Goal: Task Accomplishment & Management: Complete application form

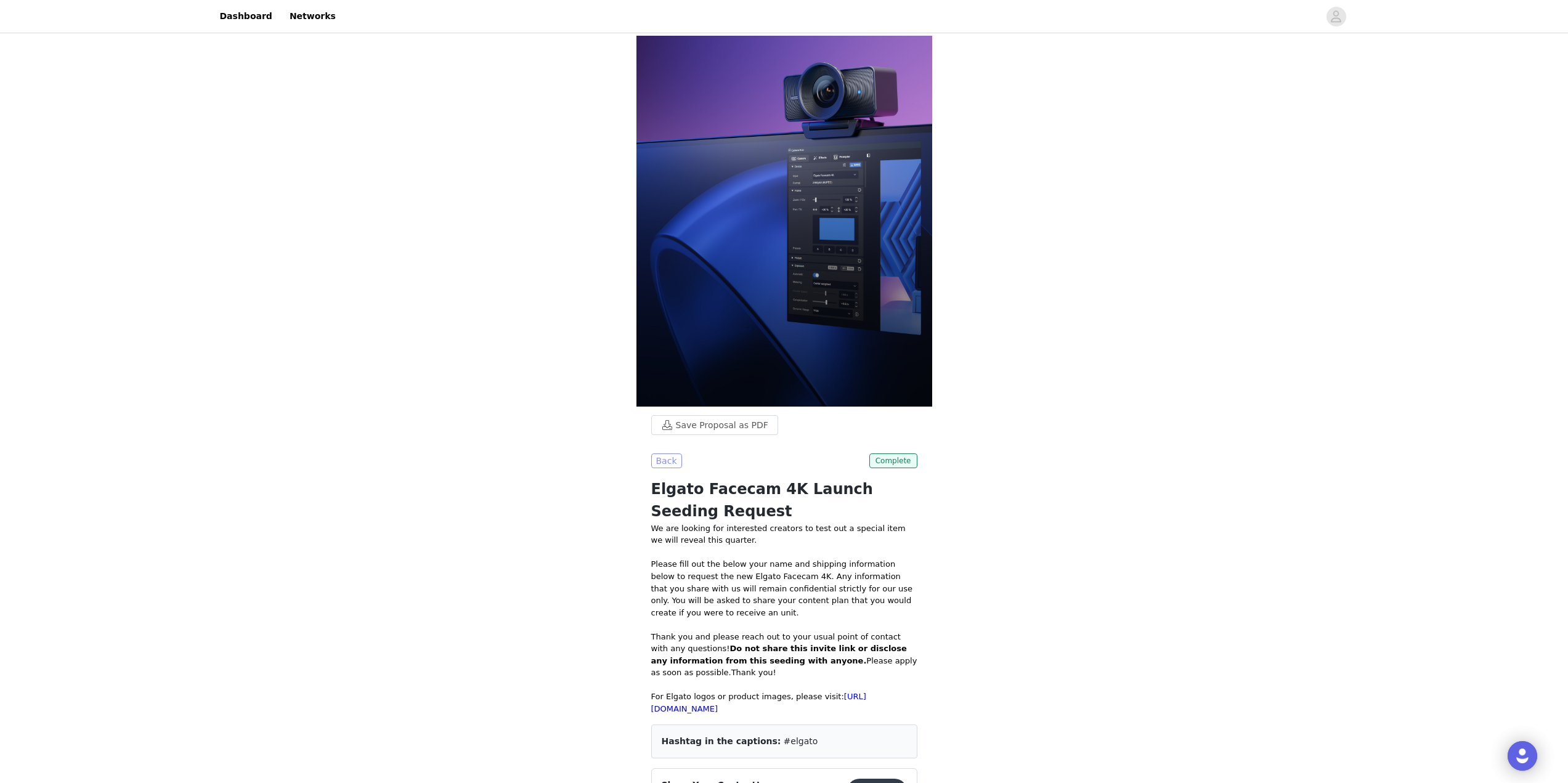
click at [671, 457] on button "Back" at bounding box center [666, 461] width 31 height 15
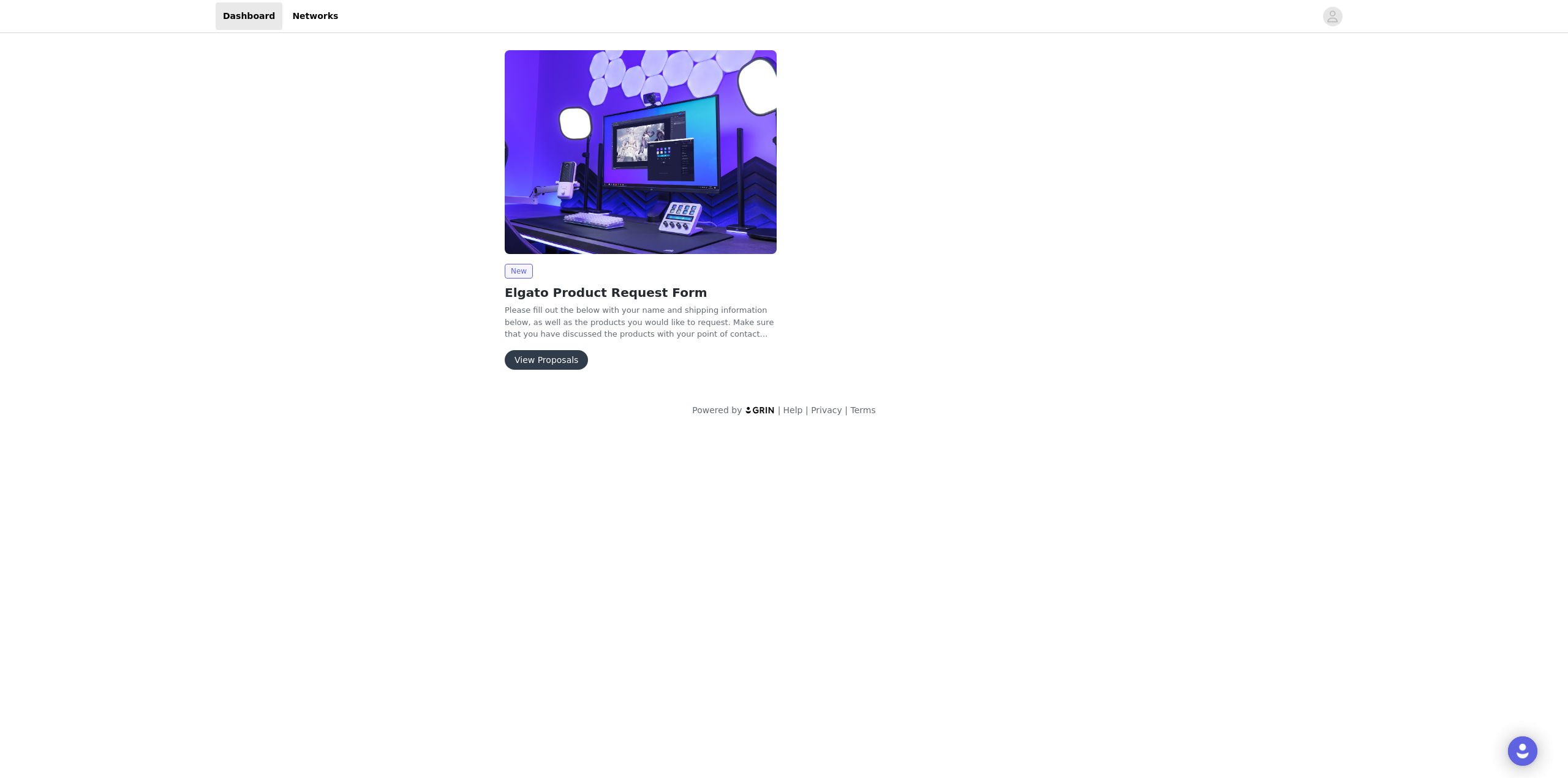
click at [540, 342] on div "New Elgato Product Request Form Please fill out the below with your name and sh…" at bounding box center [640, 317] width 272 height 106
click at [544, 358] on button "View Proposals" at bounding box center [547, 360] width 84 height 20
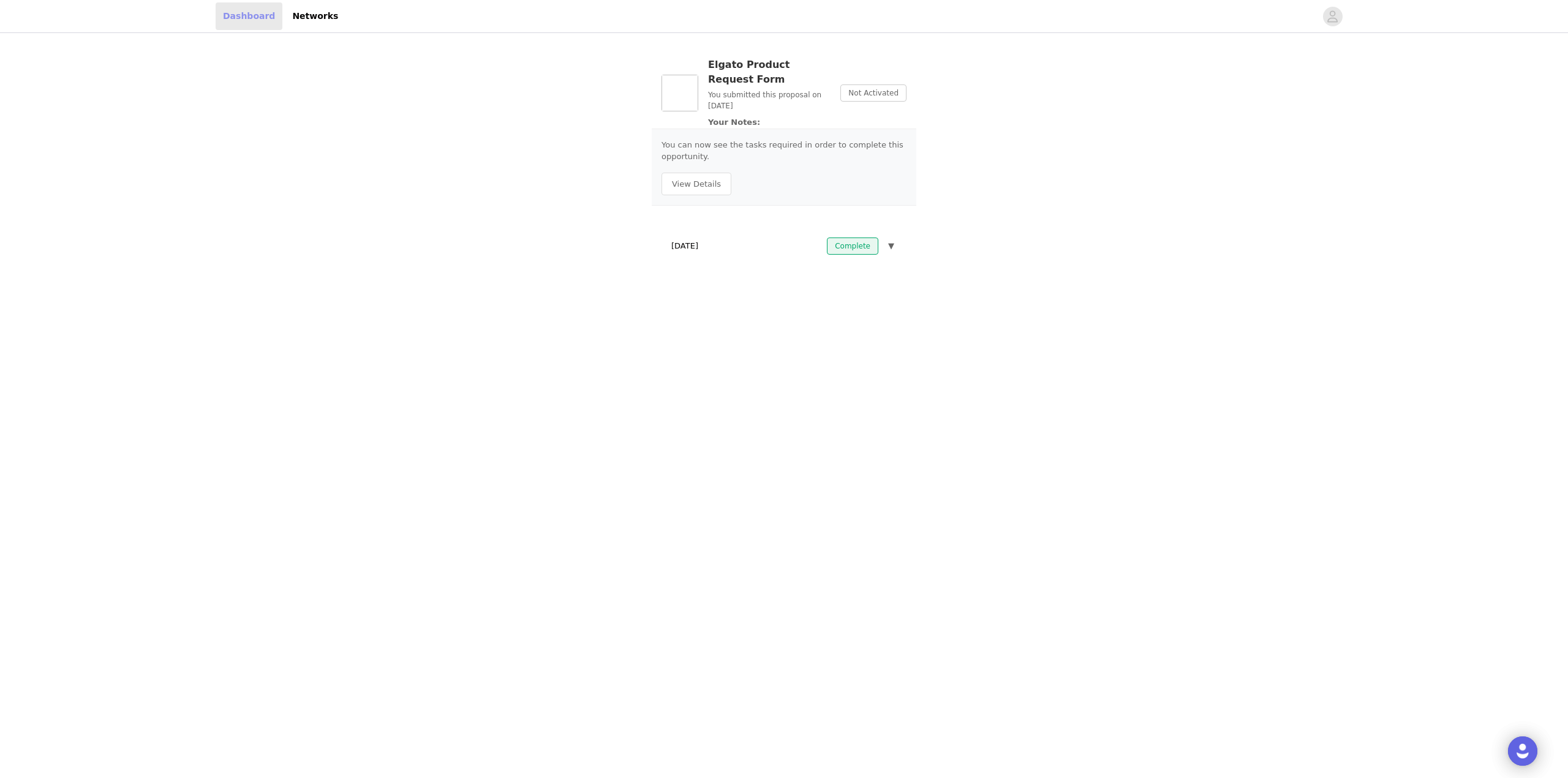
click at [248, 15] on link "Dashboard" at bounding box center [248, 16] width 66 height 28
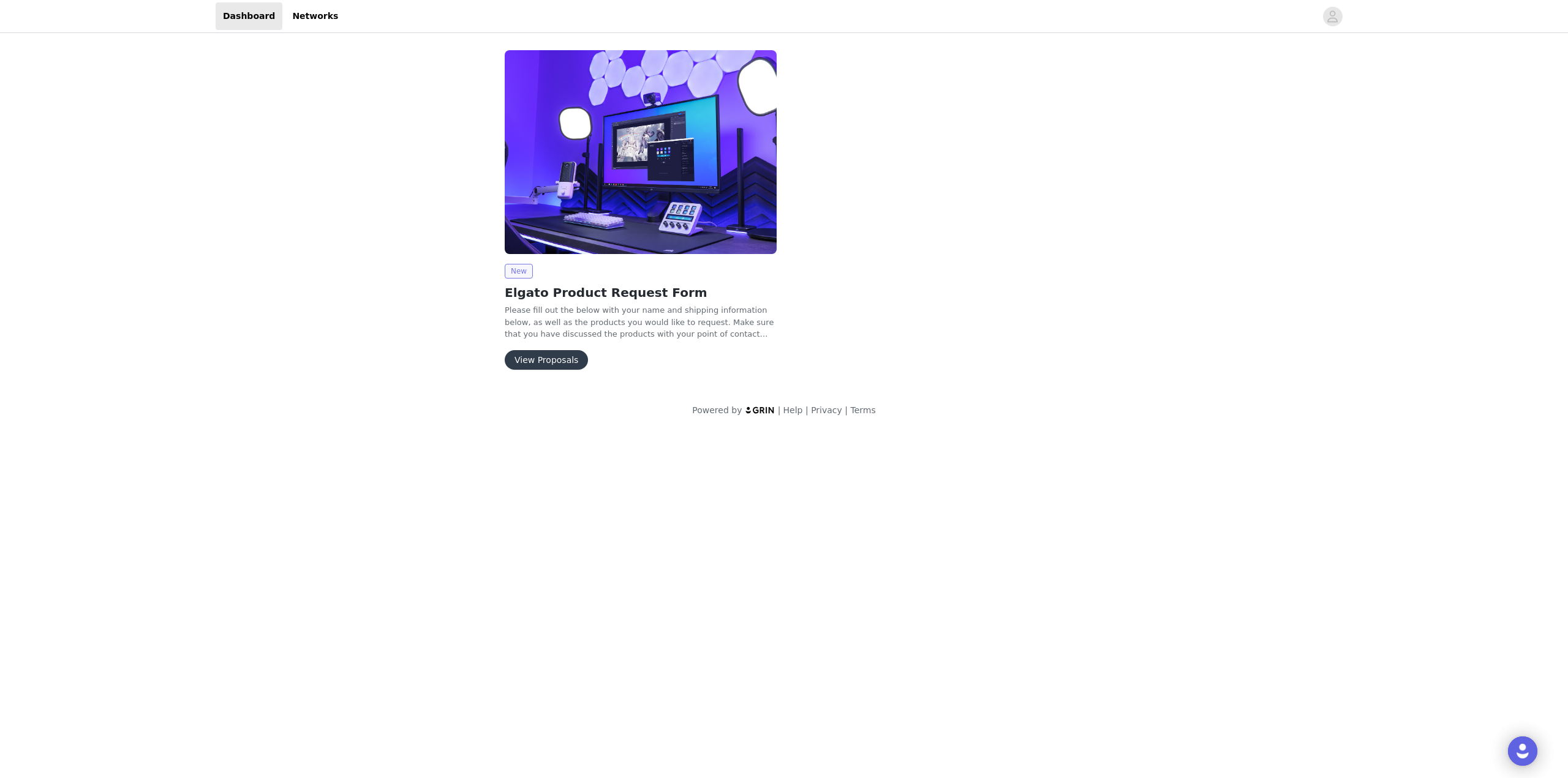
click at [529, 269] on span "New" at bounding box center [519, 271] width 28 height 15
click at [569, 302] on div "New Elgato Product Request Form Please fill out the below with your name and sh…" at bounding box center [640, 317] width 272 height 106
click at [568, 294] on h2 "Elgato Product Request Form" at bounding box center [640, 292] width 272 height 18
click at [550, 364] on button "View Proposals" at bounding box center [547, 360] width 84 height 20
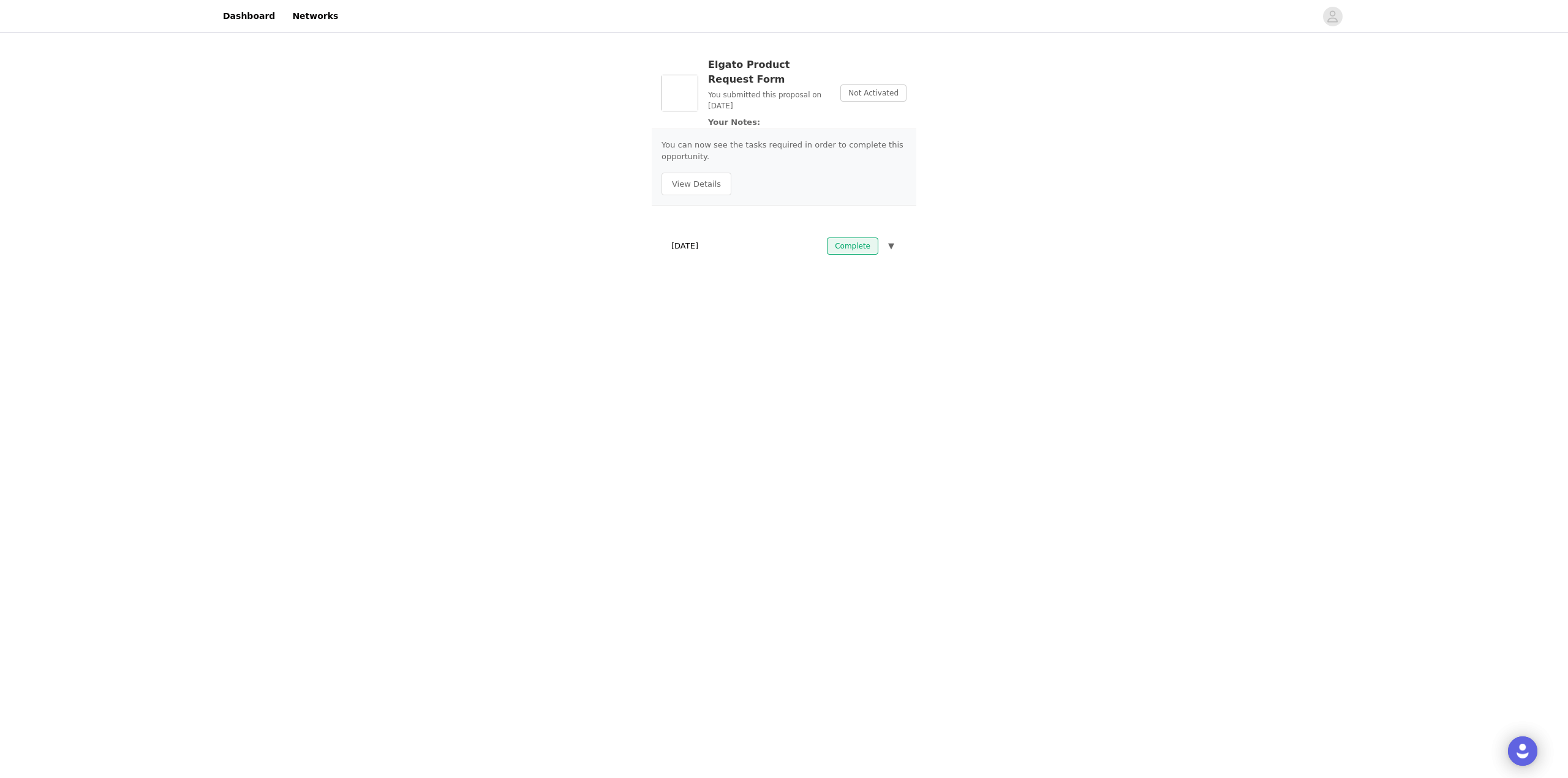
click at [847, 245] on span "Complete" at bounding box center [852, 246] width 51 height 17
click at [894, 250] on span "▼" at bounding box center [891, 246] width 6 height 12
click at [749, 76] on h3 "Elgato Product Request Form" at bounding box center [769, 72] width 122 height 29
click at [802, 95] on p "You submitted this proposal on [DATE]" at bounding box center [769, 100] width 122 height 22
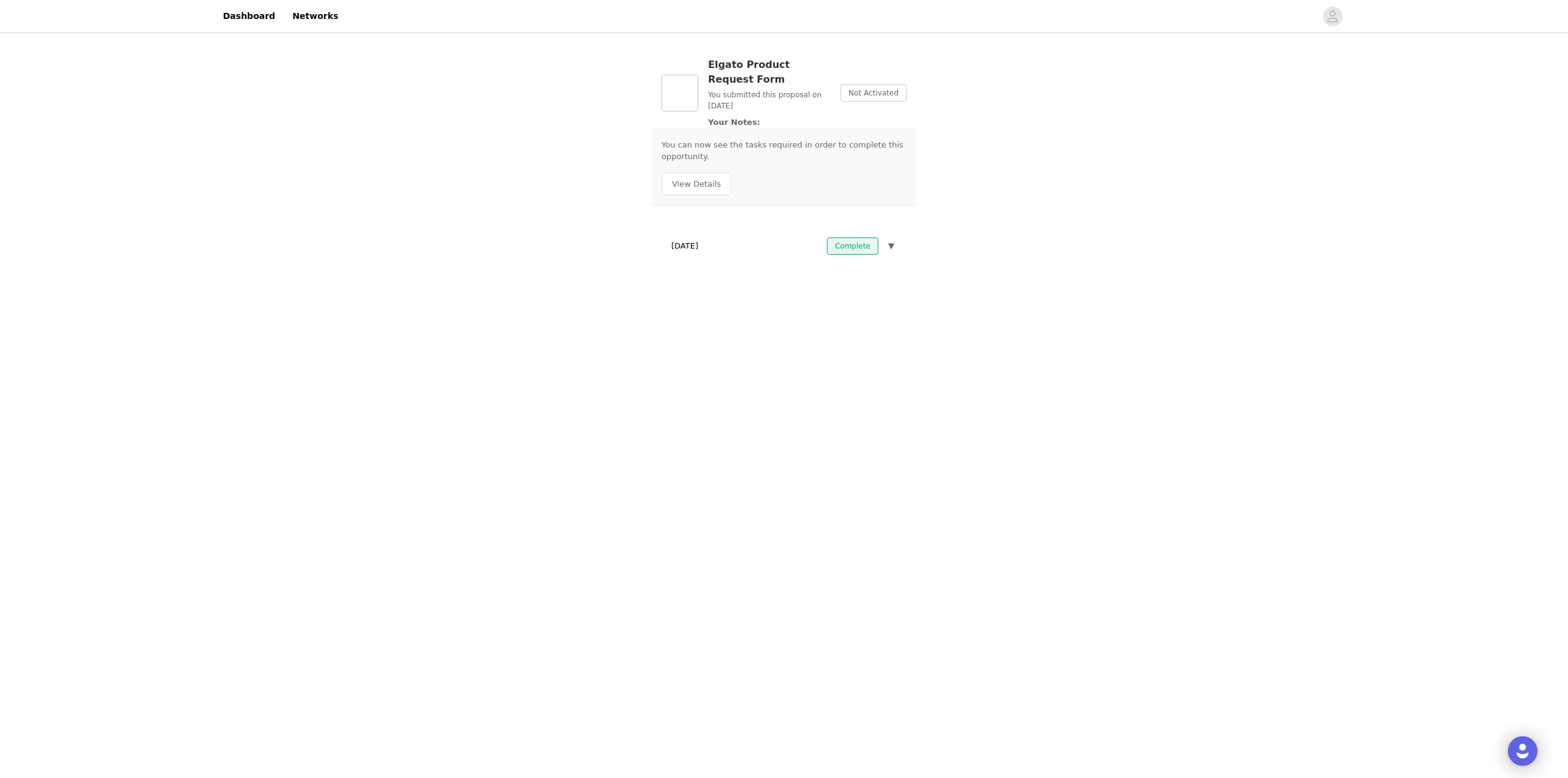
click at [689, 85] on img at bounding box center [680, 93] width 37 height 37
click at [685, 120] on div "Elgato Product Request Form You submitted this proposal on [DATE] Your Notes: N…" at bounding box center [783, 93] width 245 height 71
click at [692, 174] on button "View Details" at bounding box center [696, 184] width 70 height 23
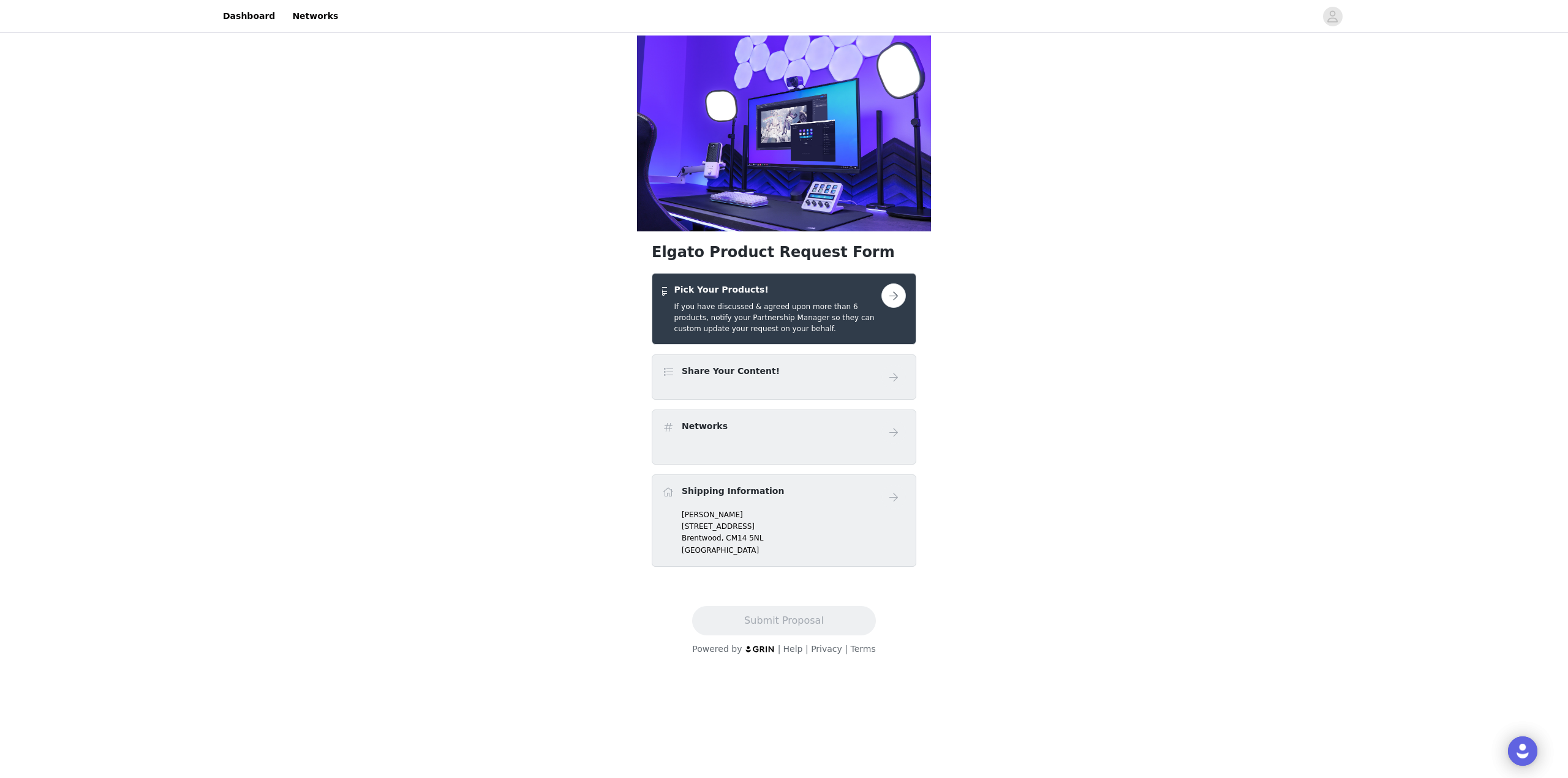
click at [888, 284] on button "button" at bounding box center [894, 296] width 25 height 25
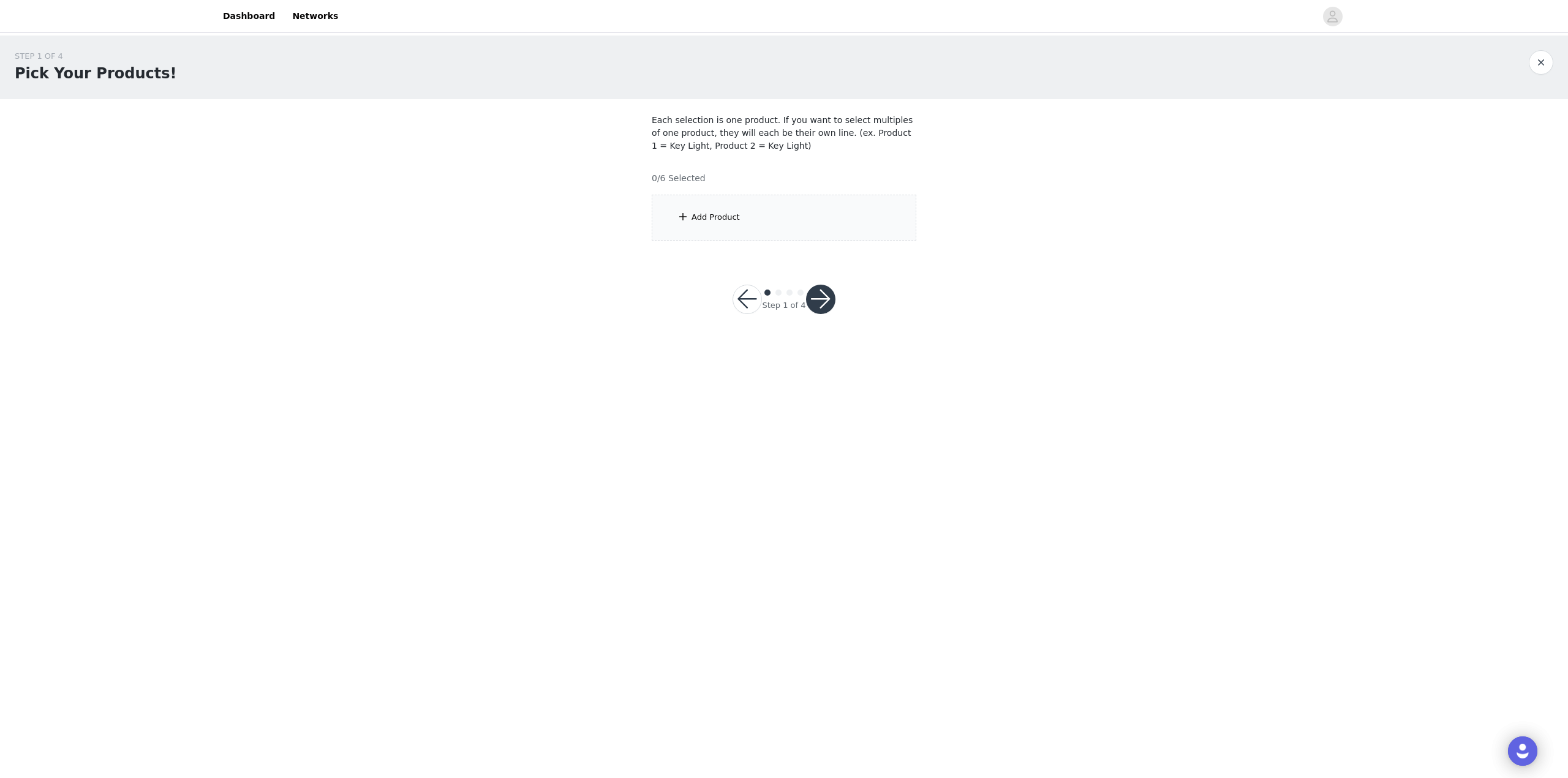
click at [735, 232] on div "Add Product" at bounding box center [784, 218] width 265 height 46
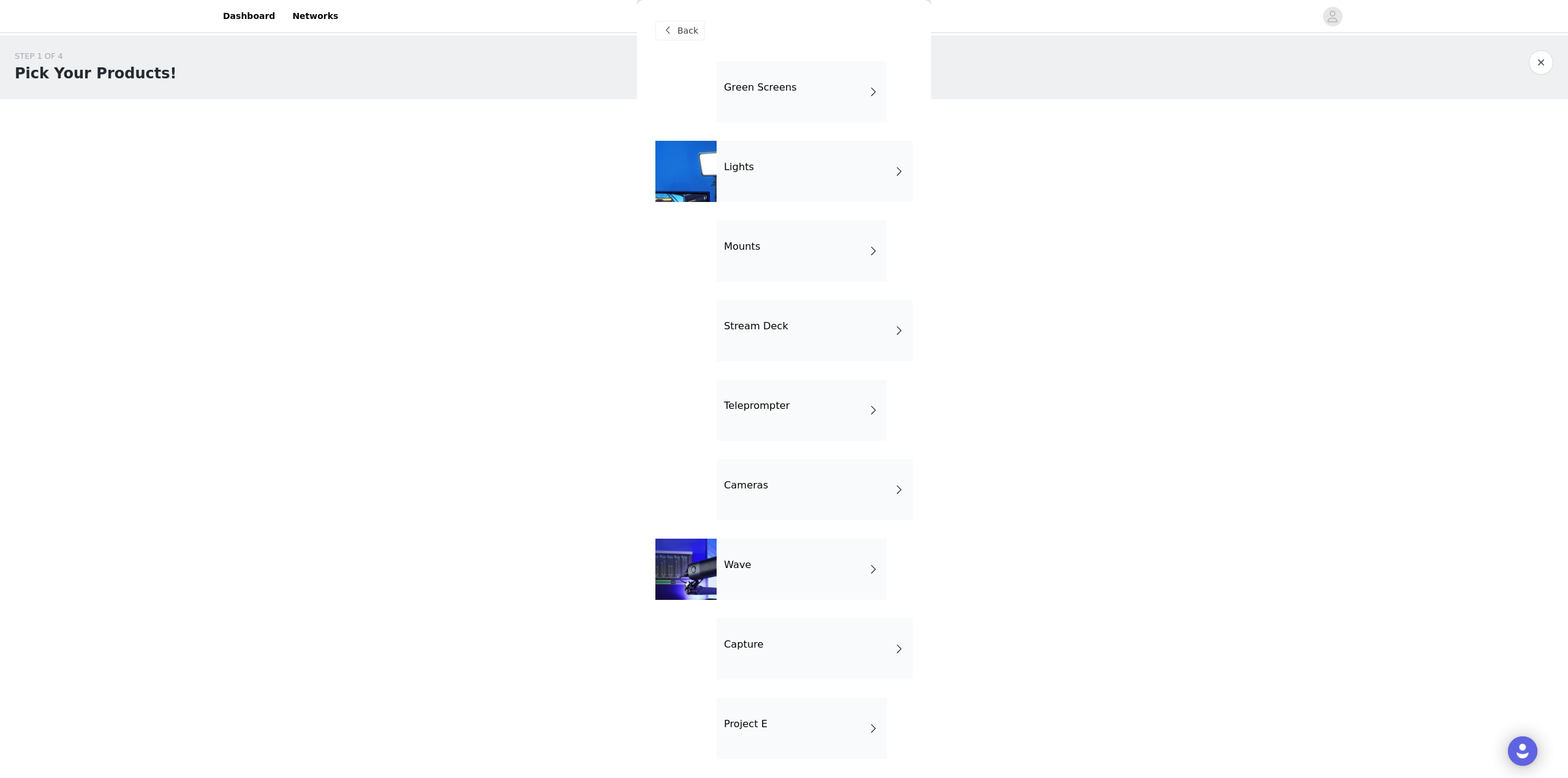
click at [780, 176] on div "Lights" at bounding box center [814, 171] width 196 height 61
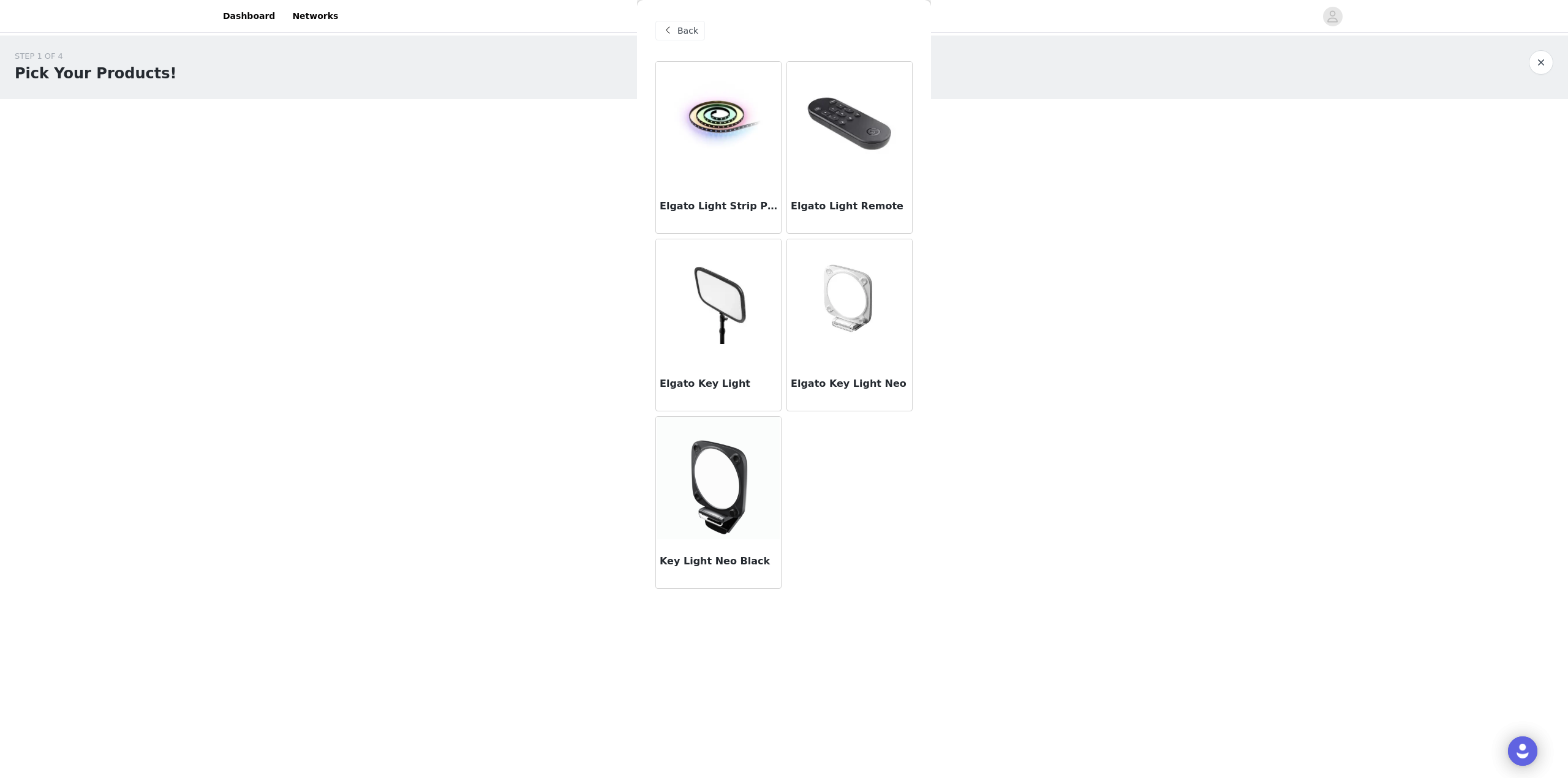
click at [711, 128] on img at bounding box center [718, 123] width 125 height 87
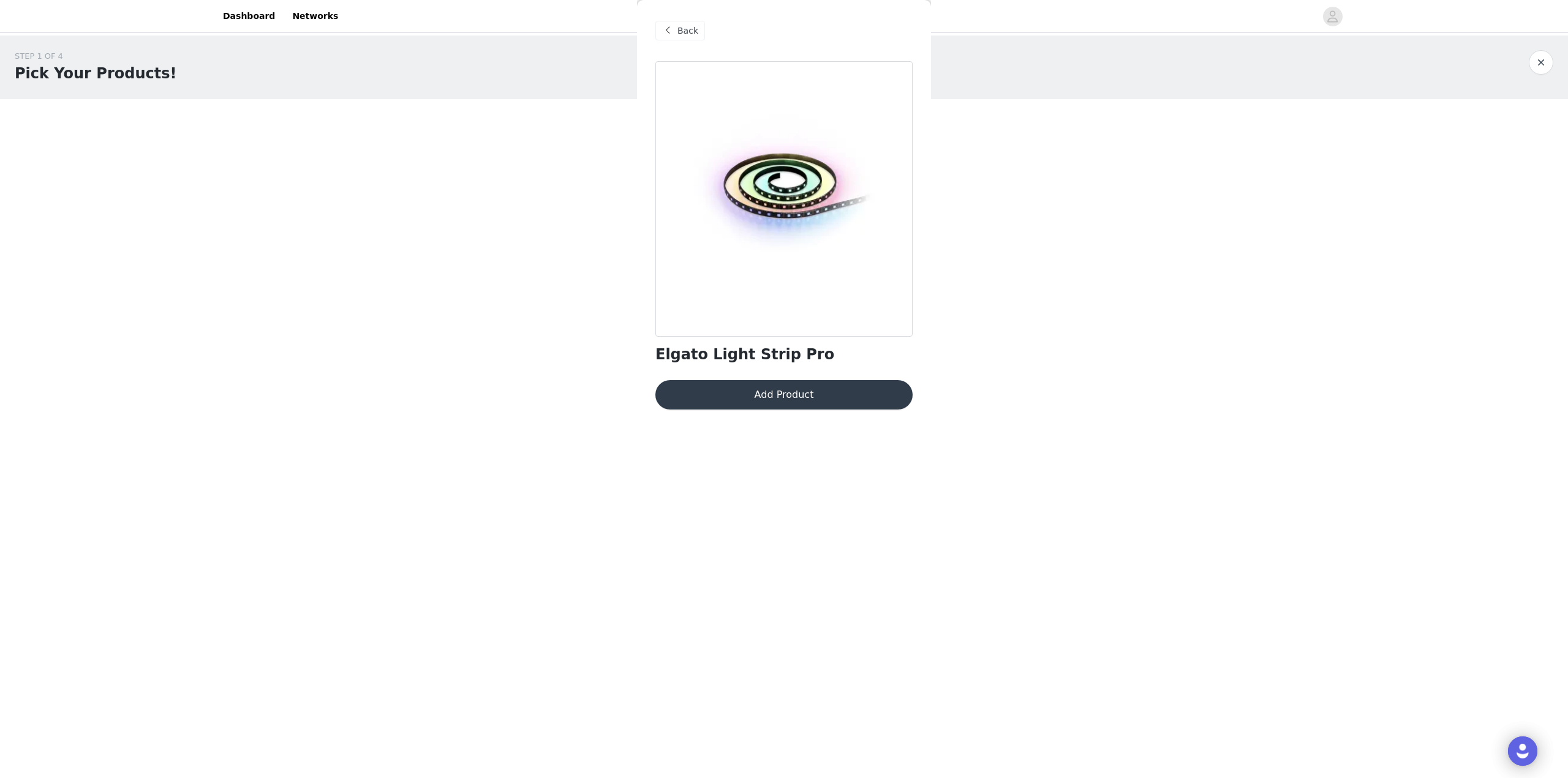
click at [780, 396] on button "Add Product" at bounding box center [784, 395] width 257 height 29
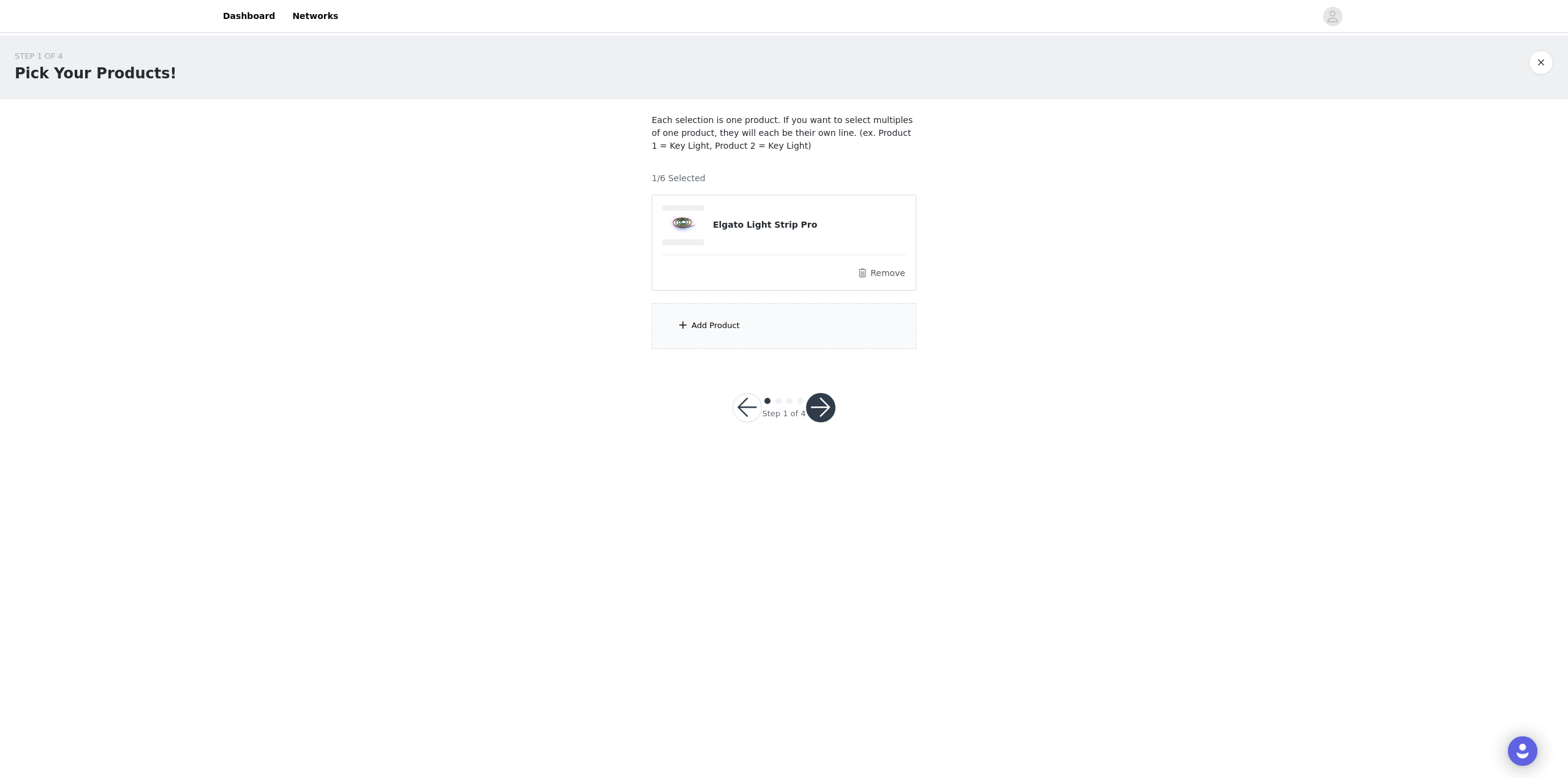
click at [736, 324] on div "Add Product" at bounding box center [784, 326] width 265 height 46
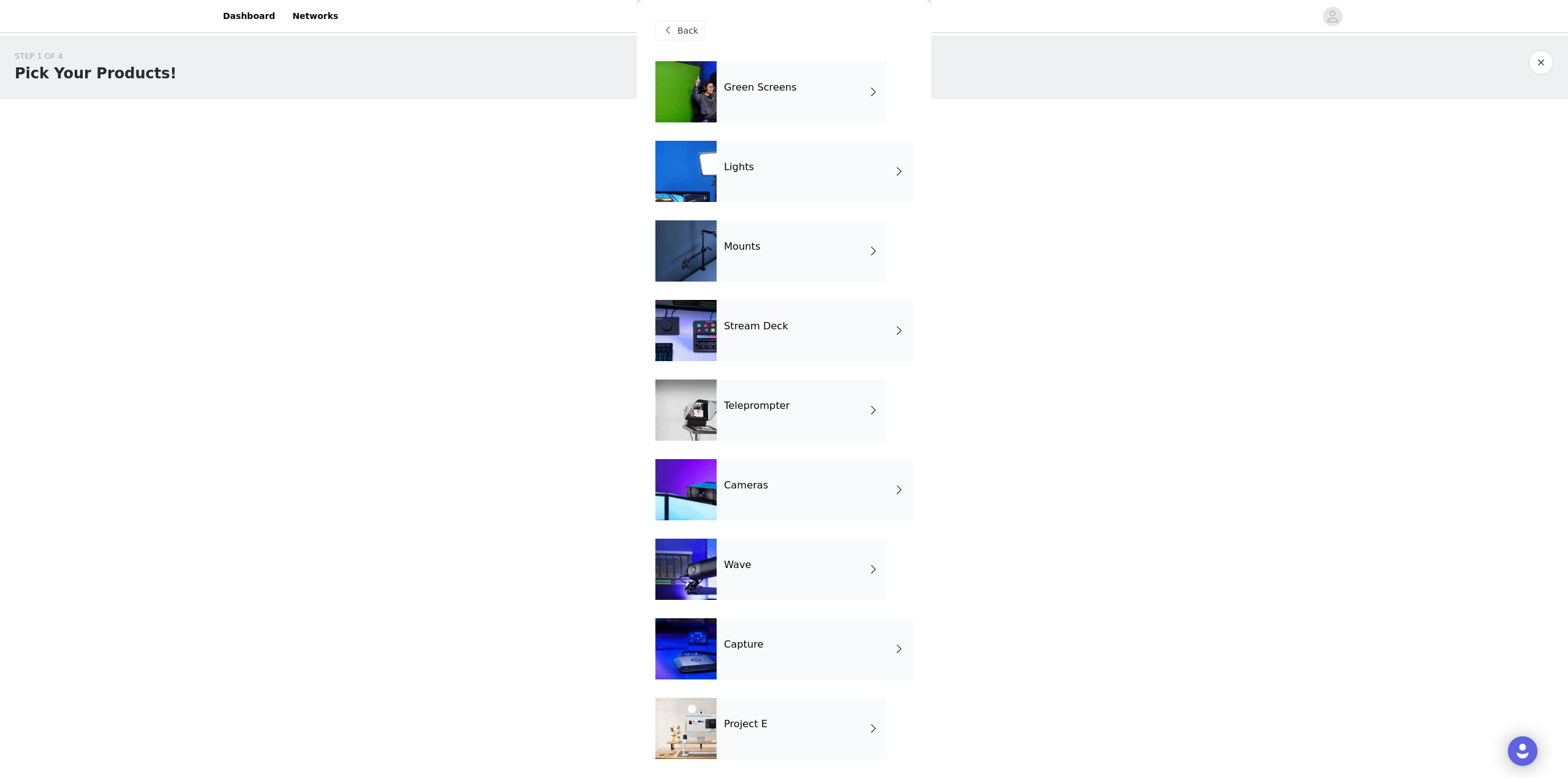
click at [793, 179] on div "Lights" at bounding box center [814, 171] width 196 height 61
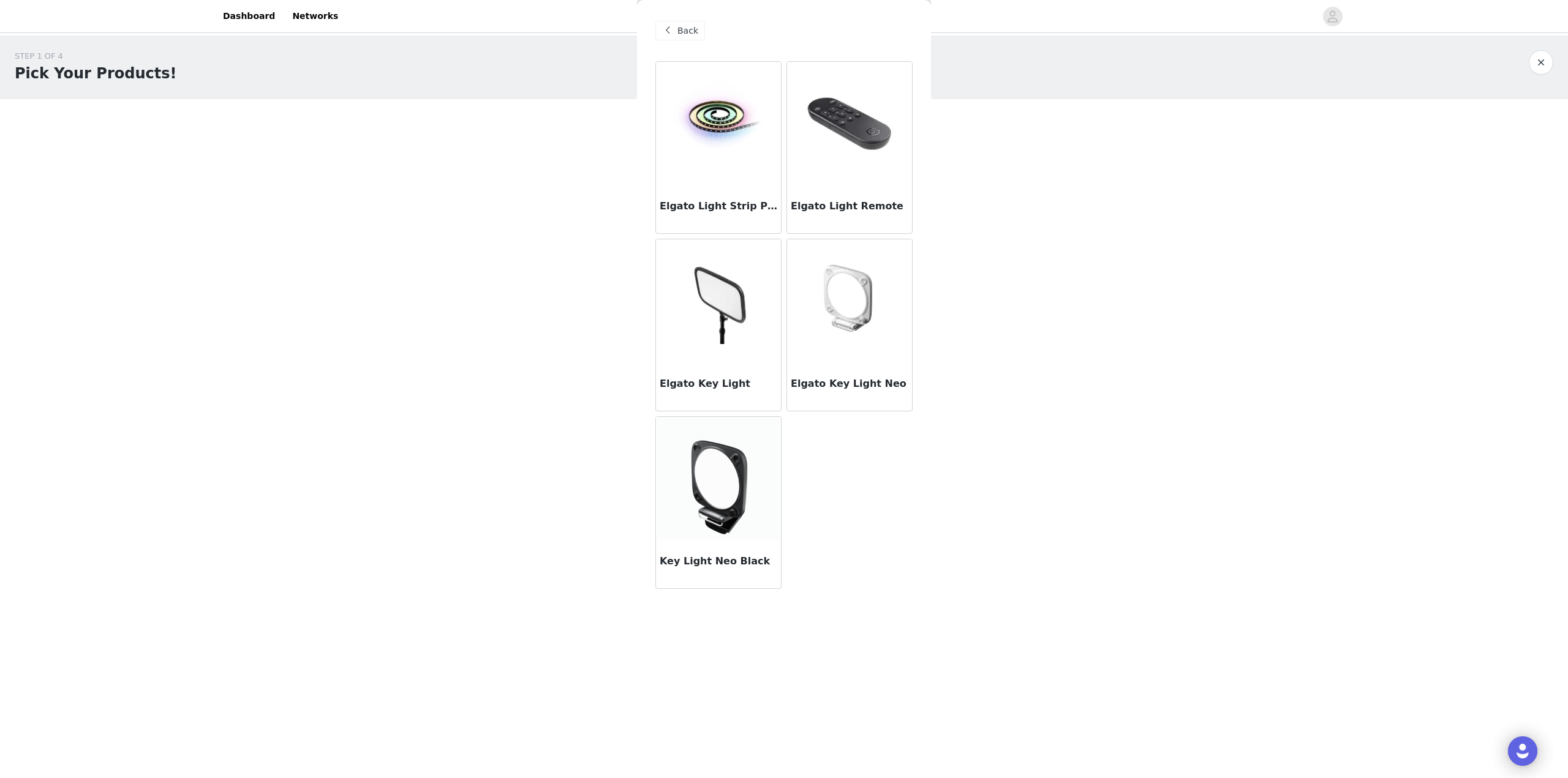
click at [683, 38] on div "Back" at bounding box center [680, 30] width 49 height 20
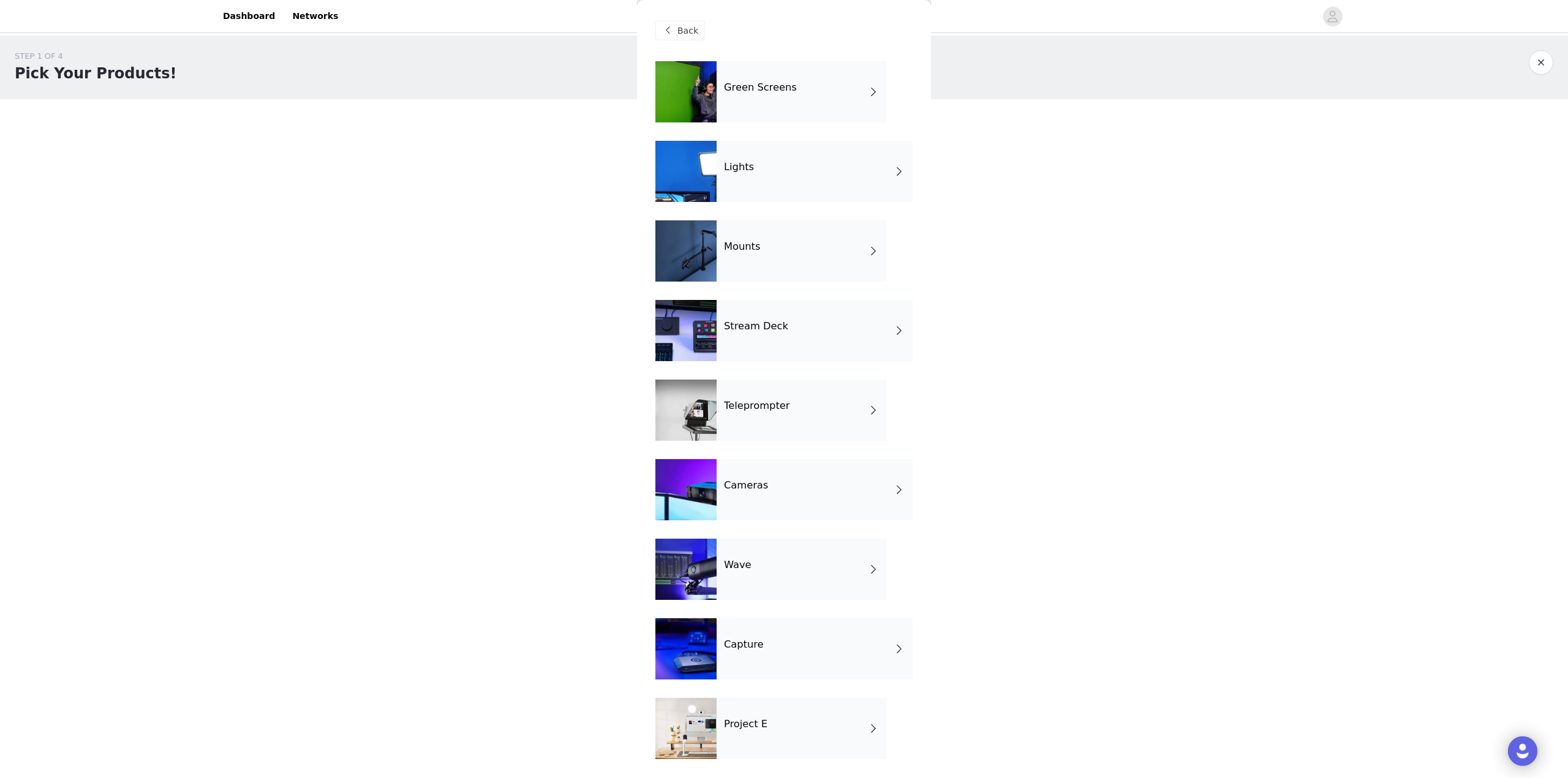
click at [784, 734] on div "Project E" at bounding box center [802, 729] width 170 height 61
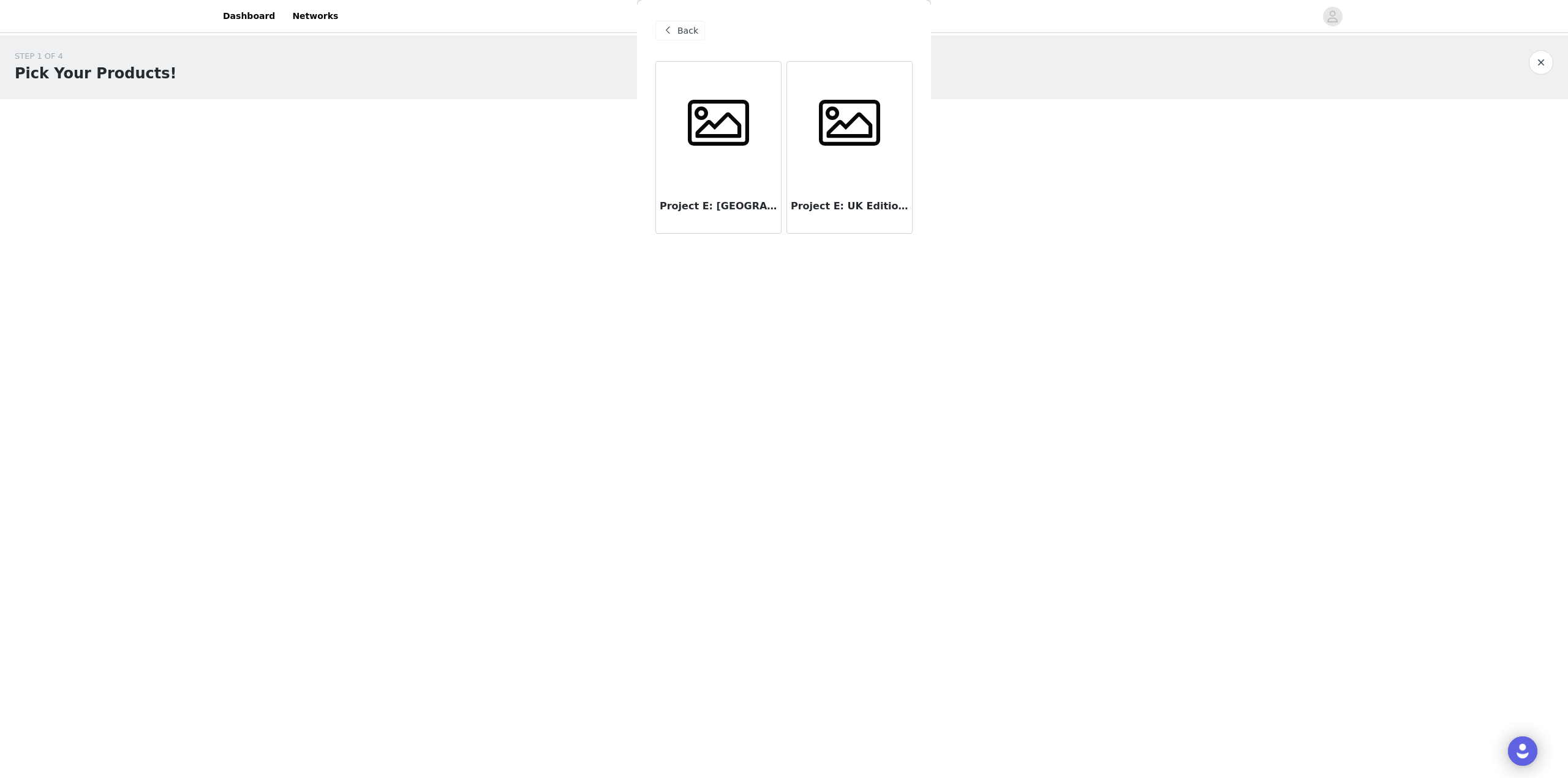
click at [686, 35] on span "Back" at bounding box center [688, 31] width 21 height 13
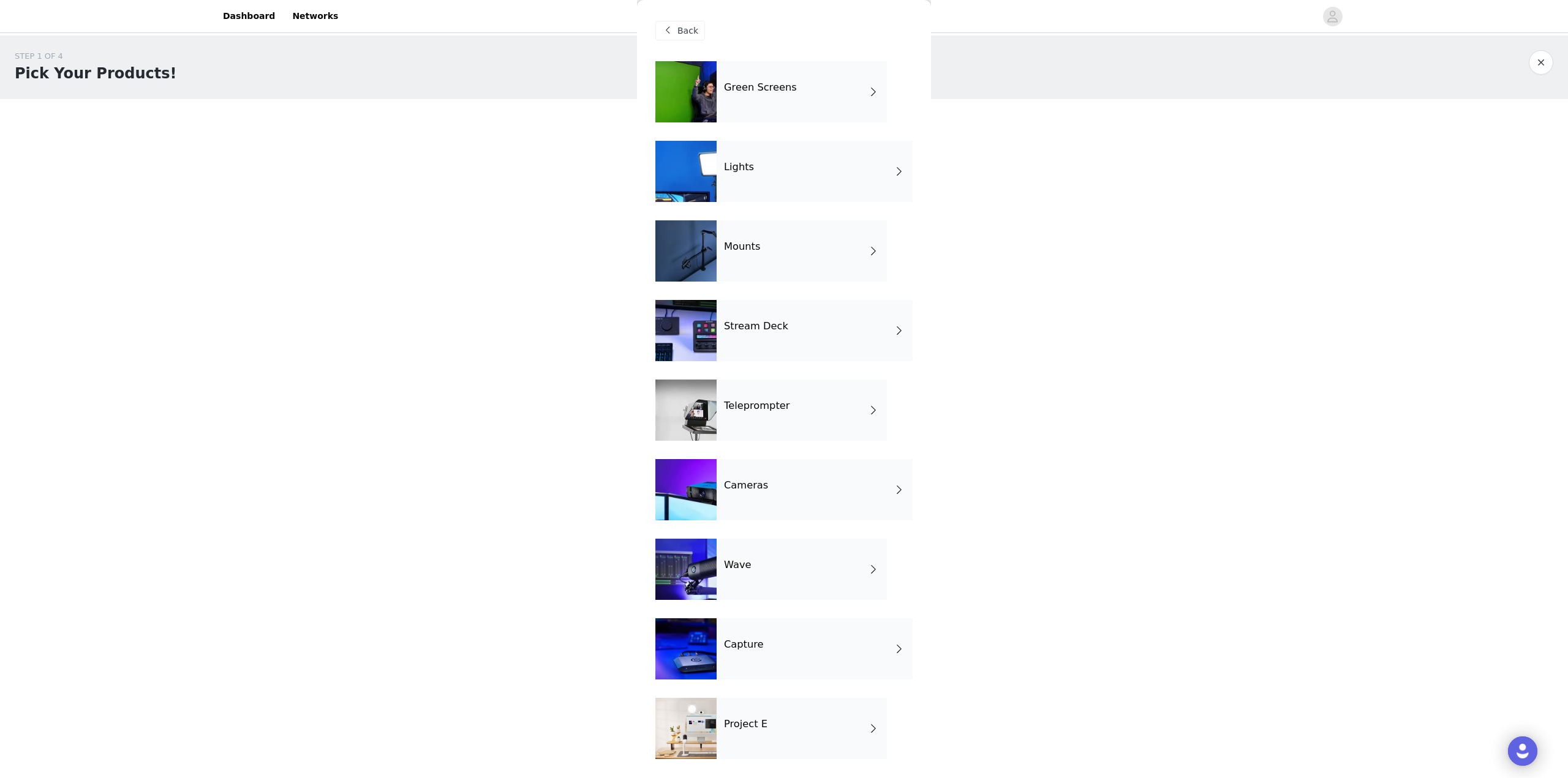
click at [773, 711] on div "Project E" at bounding box center [802, 729] width 170 height 61
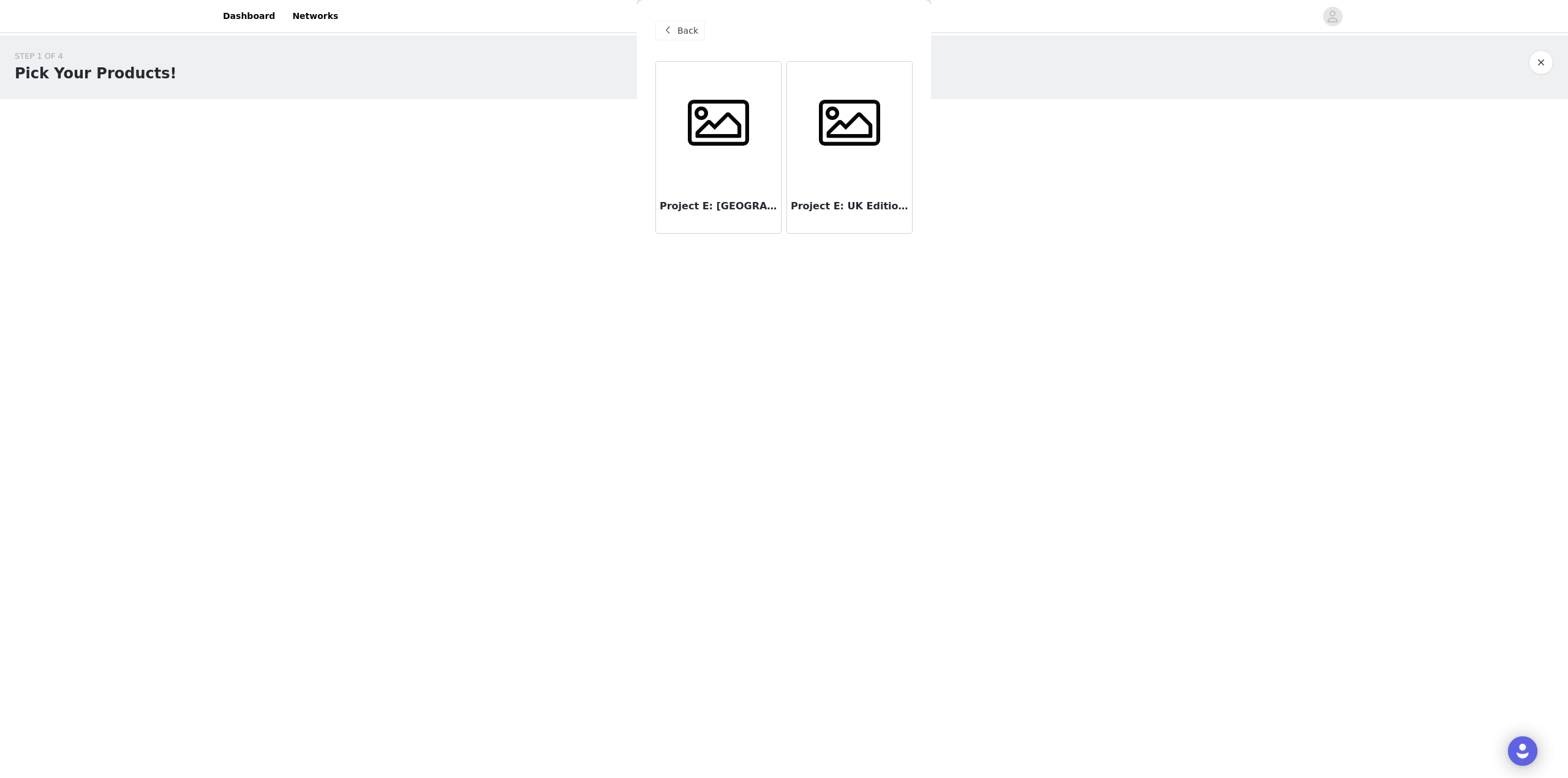
click at [856, 157] on div at bounding box center [849, 123] width 125 height 122
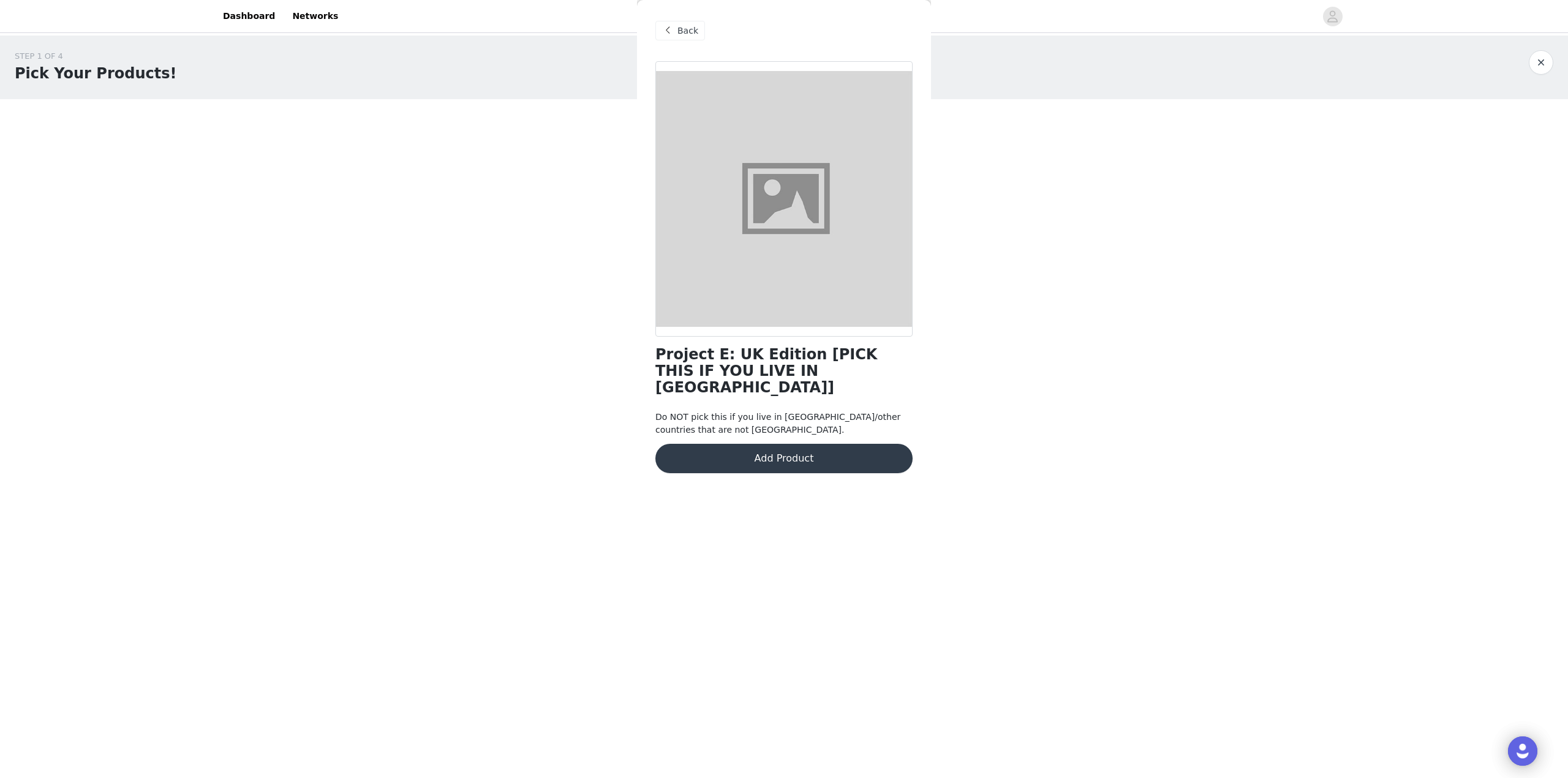
click at [755, 635] on div "Back Project E: UK Edition [PICK THIS IF YOU LIVE IN [GEOGRAPHIC_DATA]] Do NOT …" at bounding box center [784, 389] width 294 height 778
click at [667, 31] on span at bounding box center [667, 30] width 15 height 15
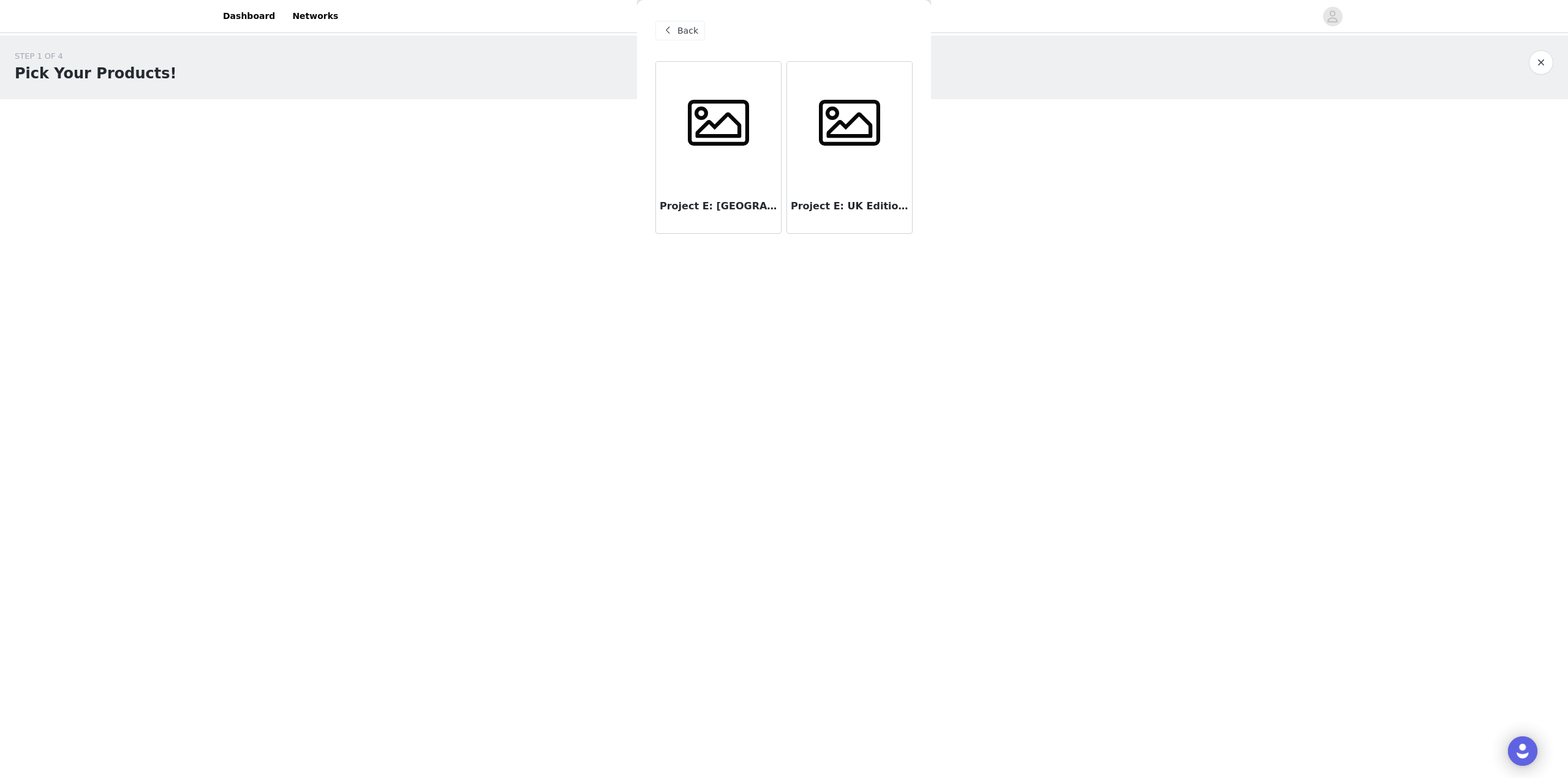
click at [676, 30] on div "Back" at bounding box center [680, 30] width 49 height 20
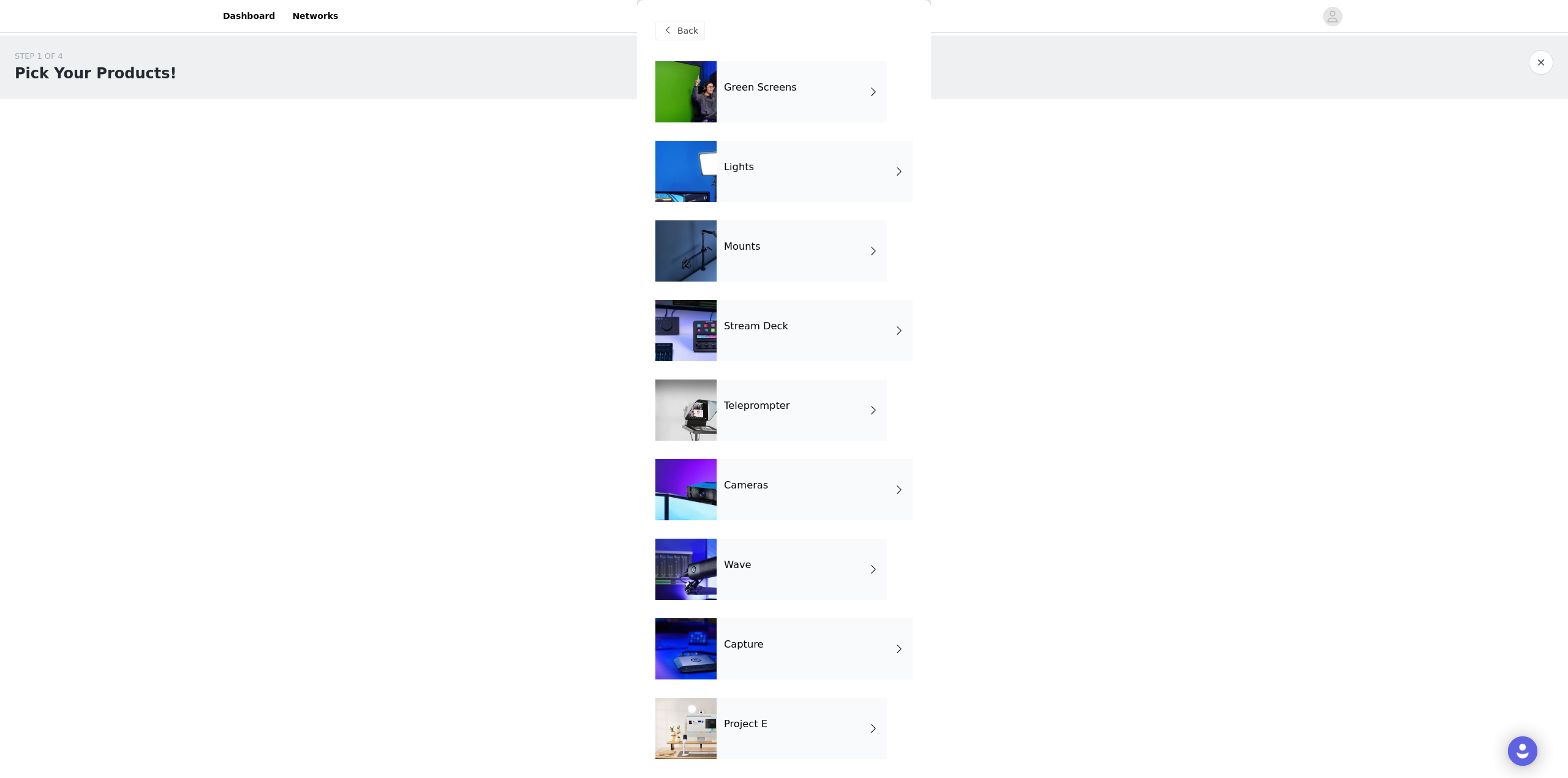
click at [826, 508] on div "Cameras" at bounding box center [814, 489] width 196 height 61
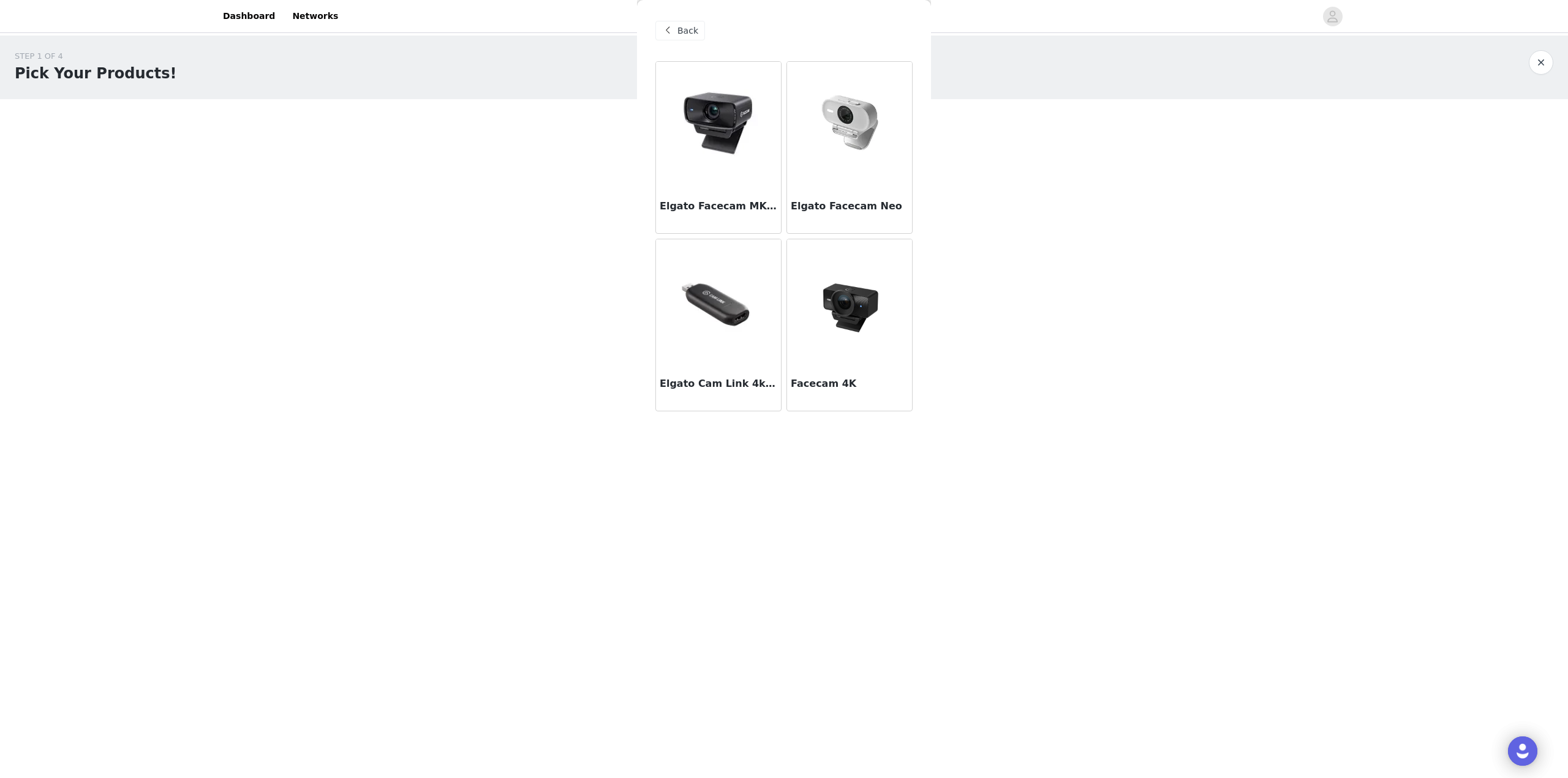
click at [839, 287] on img at bounding box center [849, 300] width 122 height 122
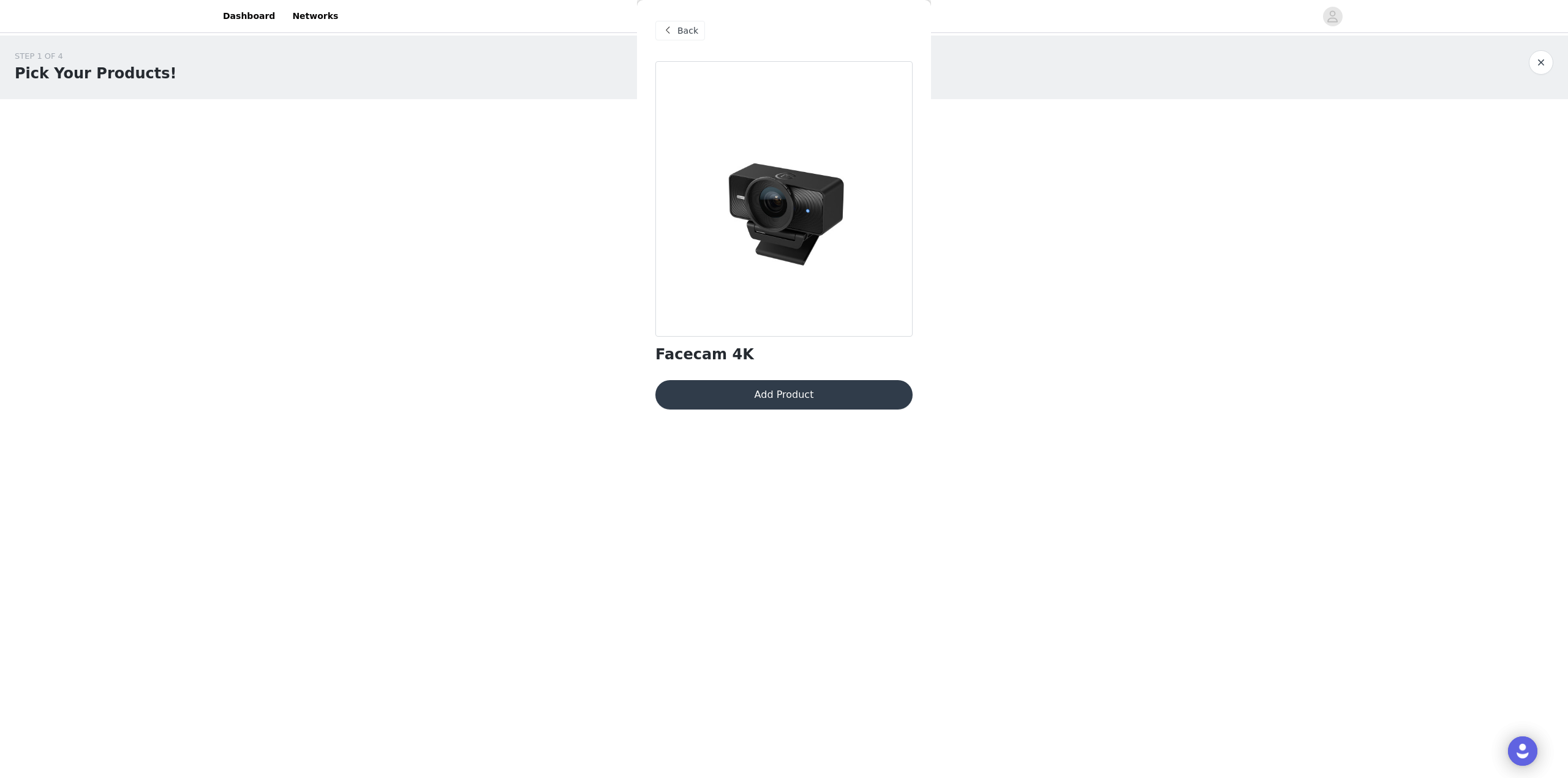
click at [809, 399] on button "Add Product" at bounding box center [784, 395] width 257 height 29
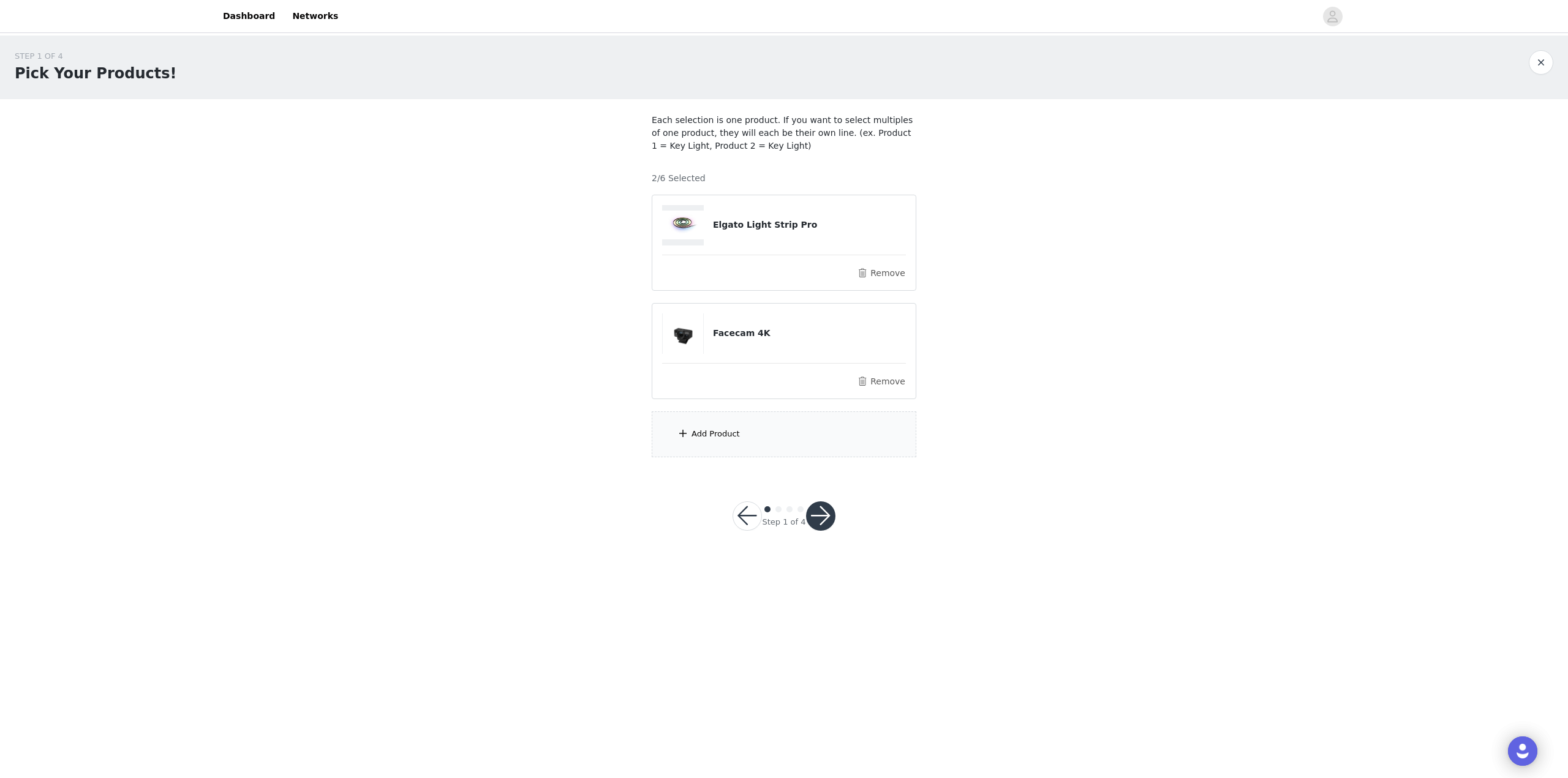
click at [803, 422] on div "Add Product" at bounding box center [784, 434] width 265 height 46
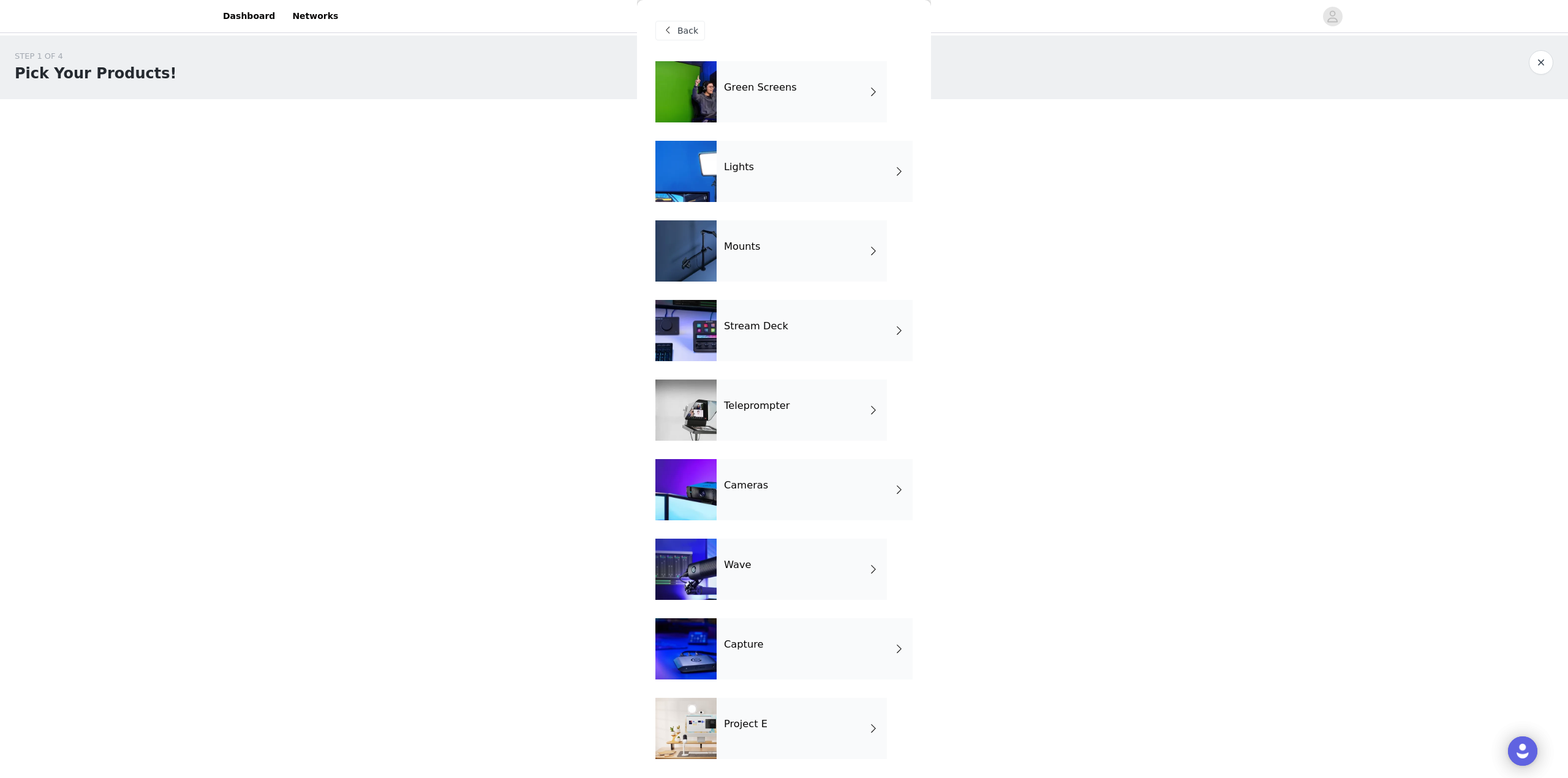
click at [784, 325] on div "Stream Deck" at bounding box center [814, 330] width 196 height 61
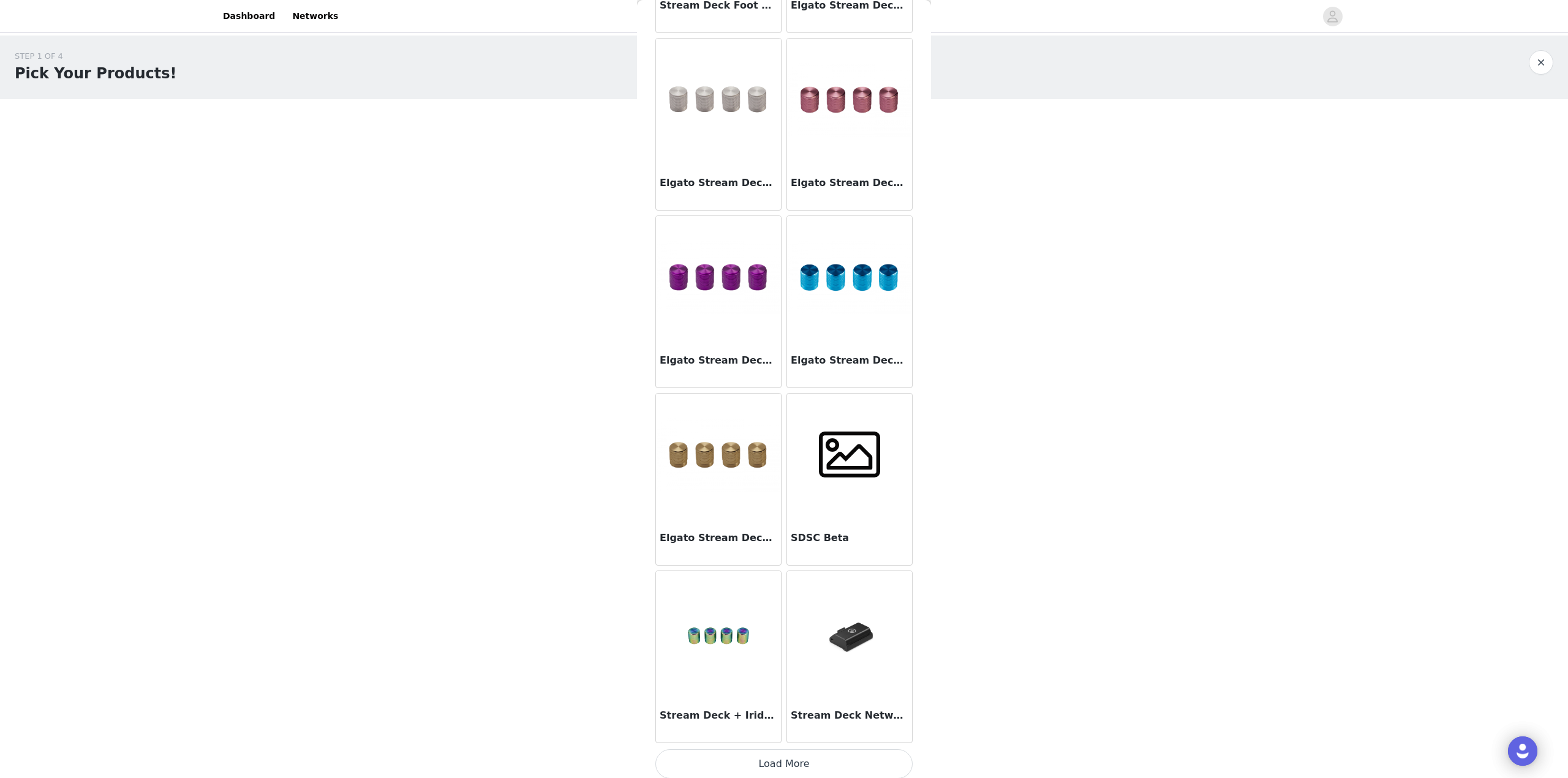
scroll to position [1095, 0]
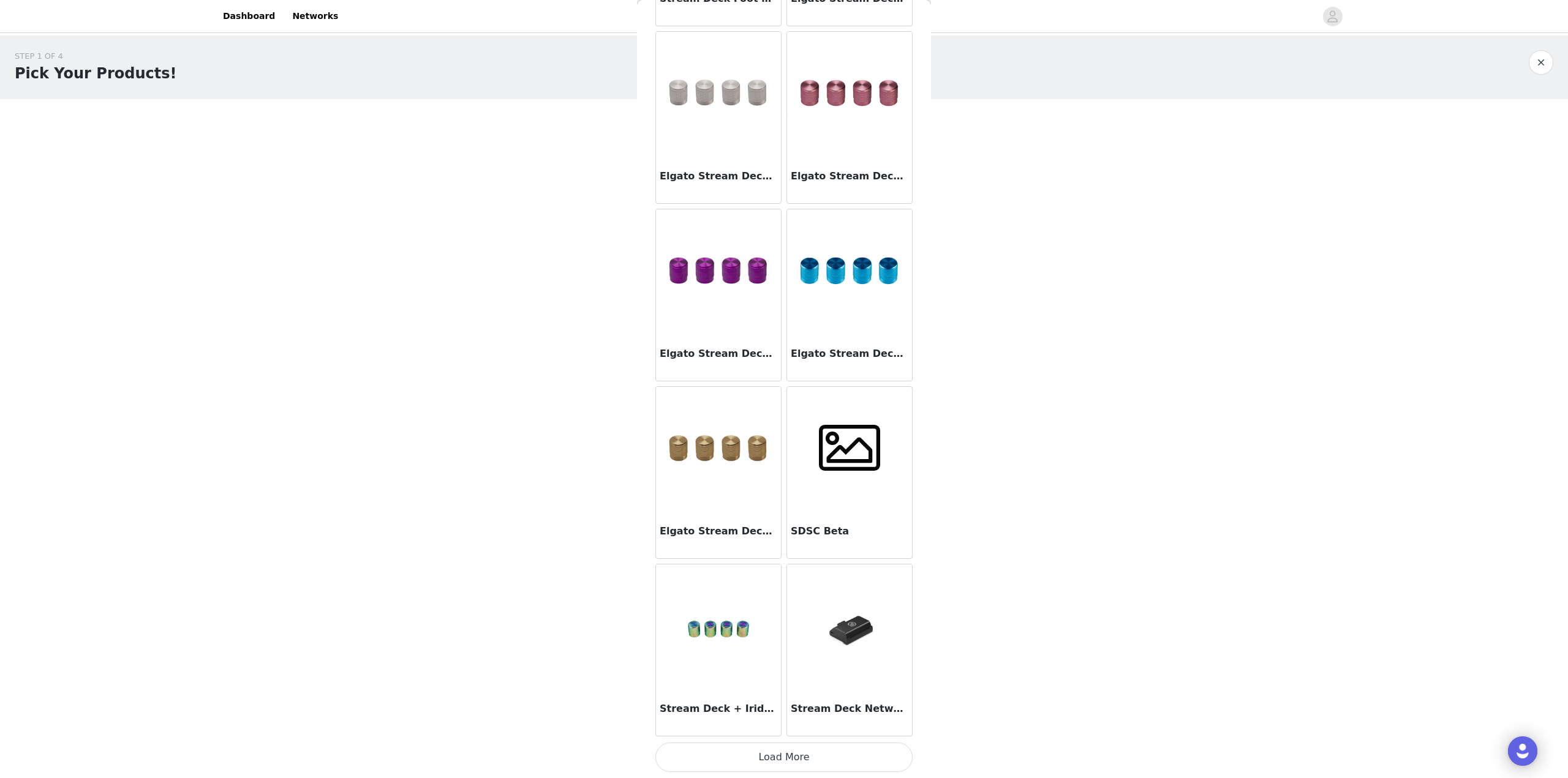
click at [818, 754] on button "Load More" at bounding box center [784, 757] width 257 height 29
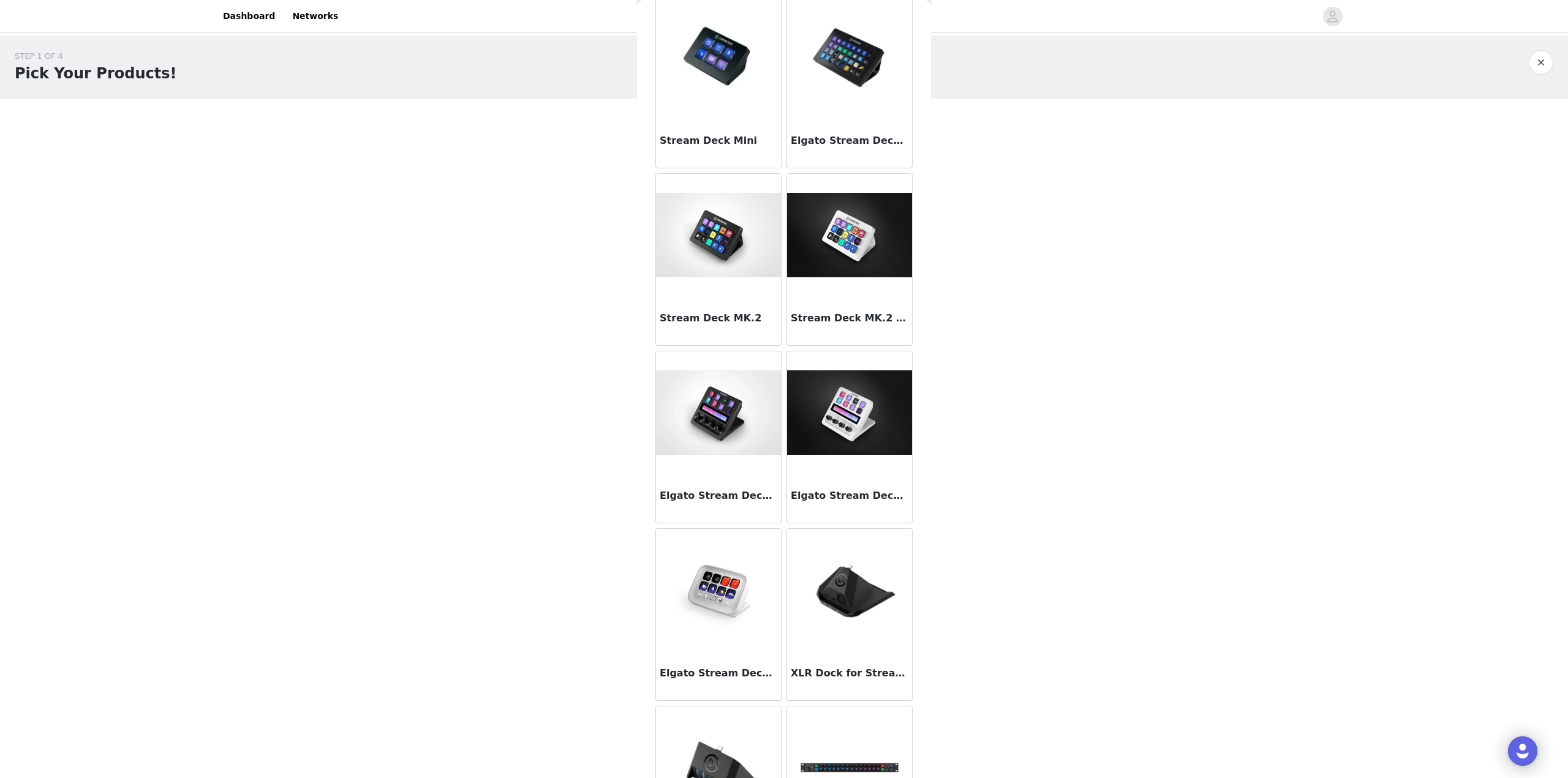
scroll to position [0, 0]
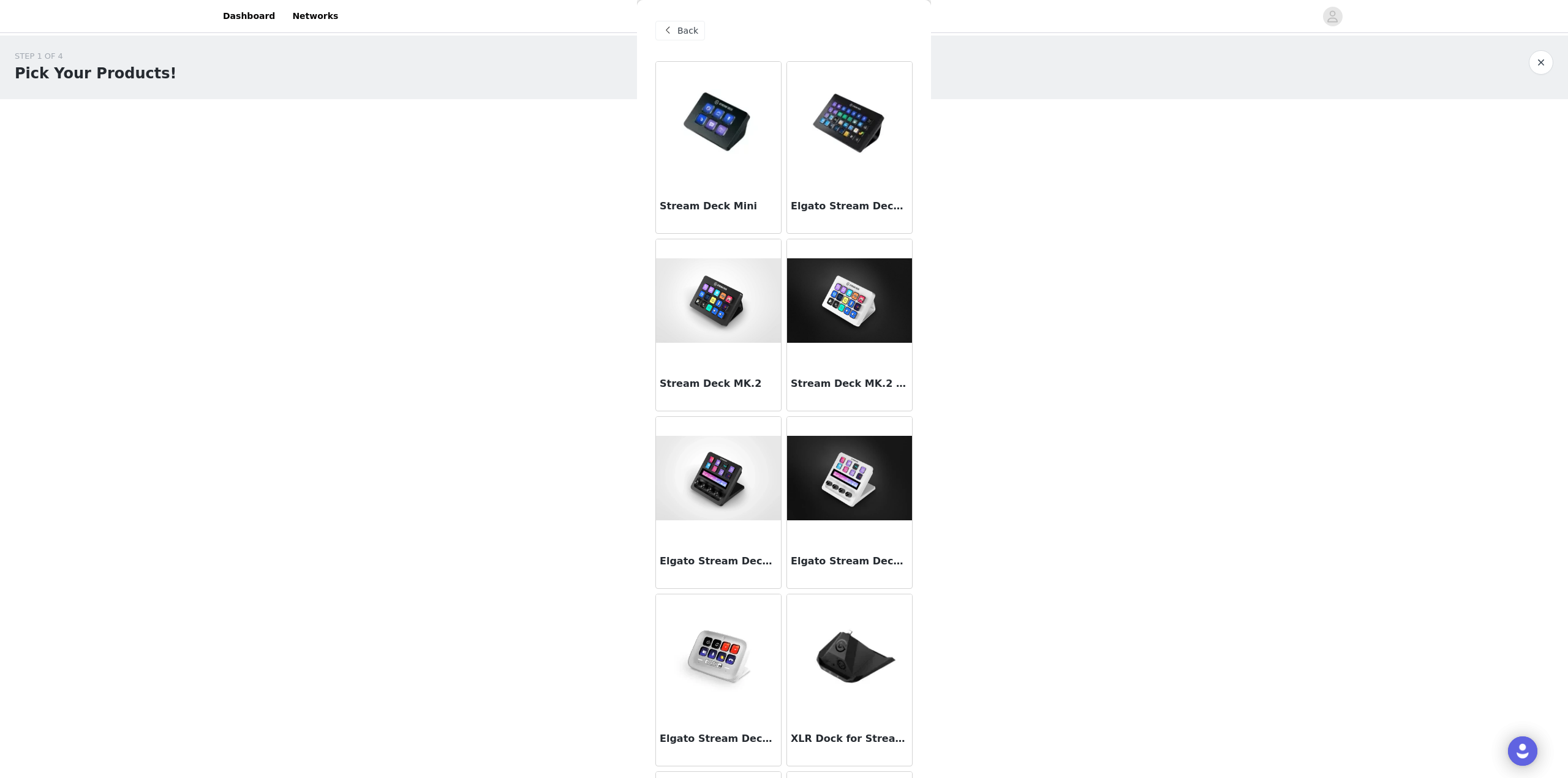
click at [683, 39] on div "Back" at bounding box center [680, 30] width 49 height 20
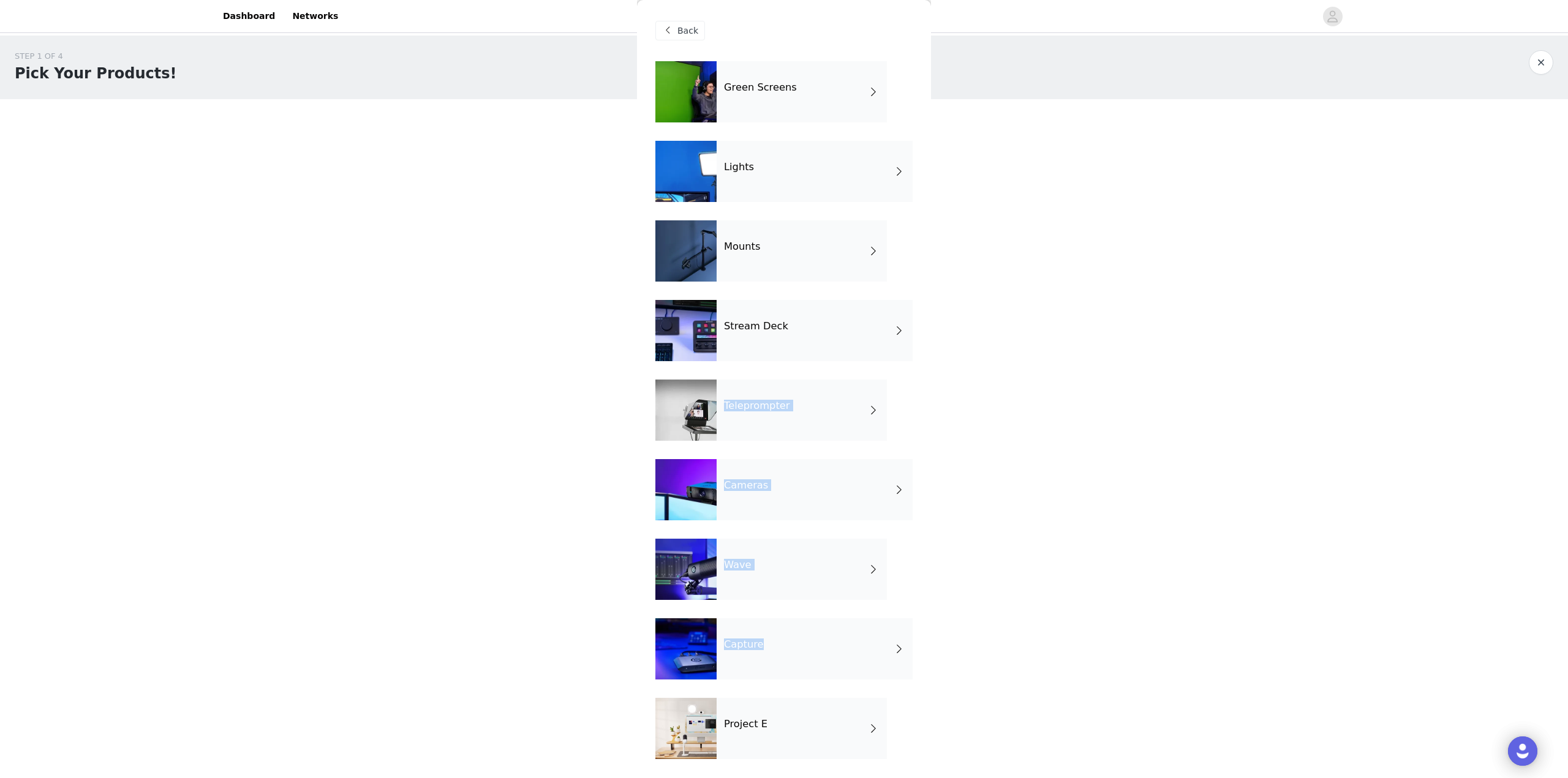
drag, startPoint x: 818, startPoint y: 646, endPoint x: 909, endPoint y: 295, distance: 362.6
click at [851, 354] on div "Green Screens Lights Mounts Stream Deck Teleprompter Cameras Wave Capture Proje…" at bounding box center [784, 420] width 257 height 717
click at [959, 254] on div "STEP 1 OF 4 Pick Your Products! Each selection is one product. If you want to s…" at bounding box center [784, 254] width 1568 height 437
click at [822, 234] on div "Mounts" at bounding box center [802, 251] width 170 height 61
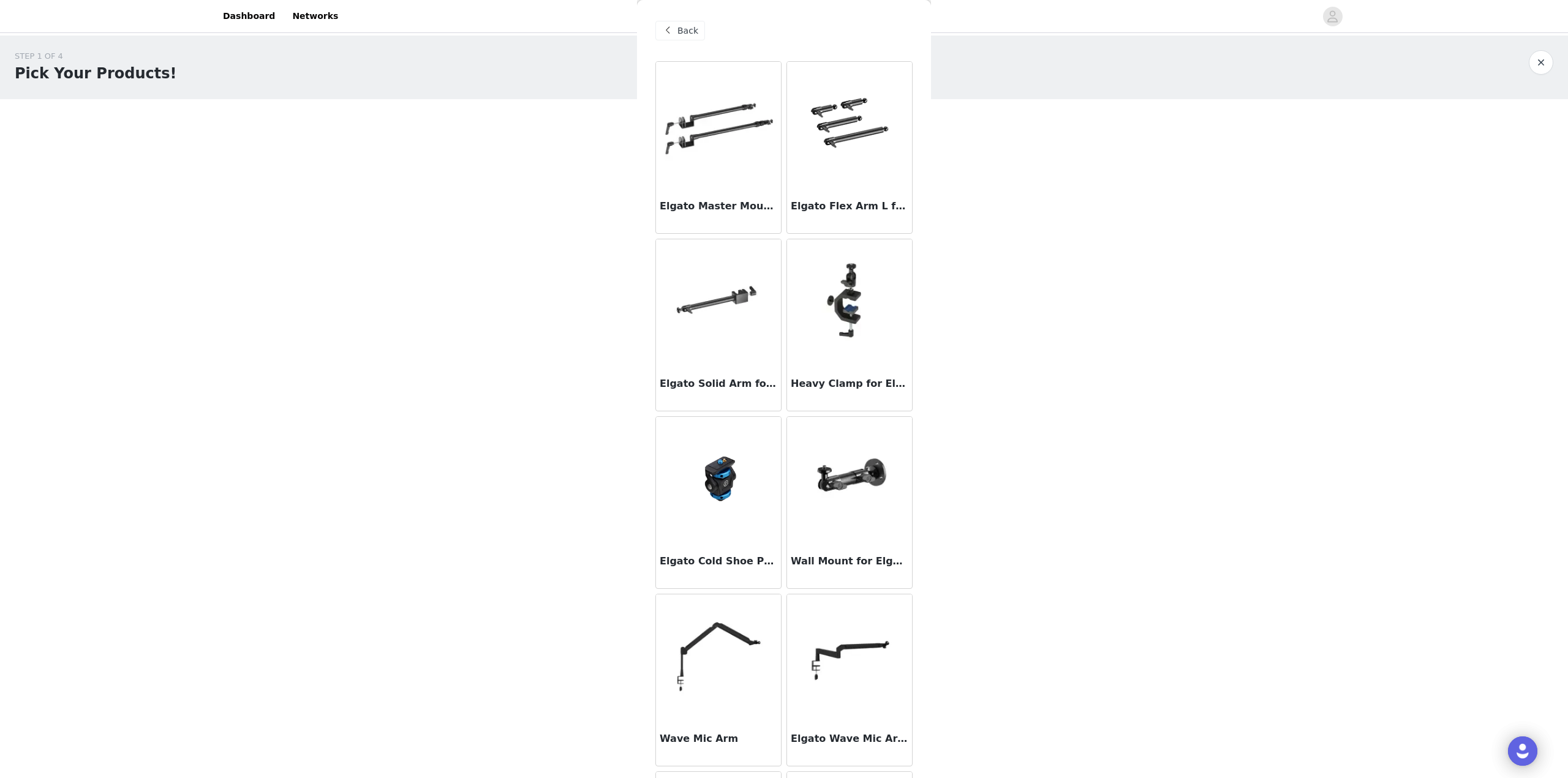
click at [689, 30] on span "Back" at bounding box center [688, 31] width 21 height 13
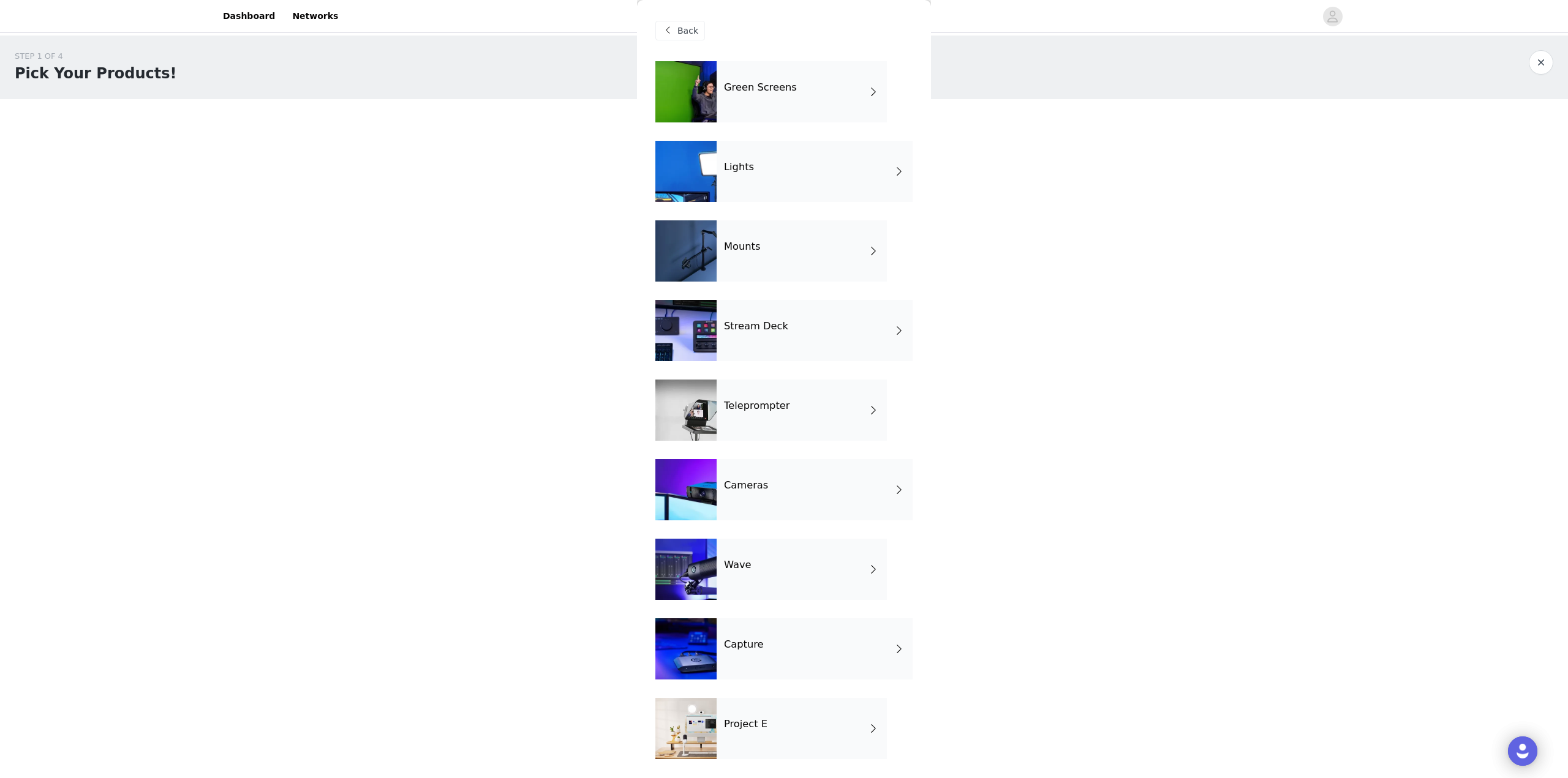
click at [782, 99] on div "Green Screens" at bounding box center [802, 92] width 170 height 61
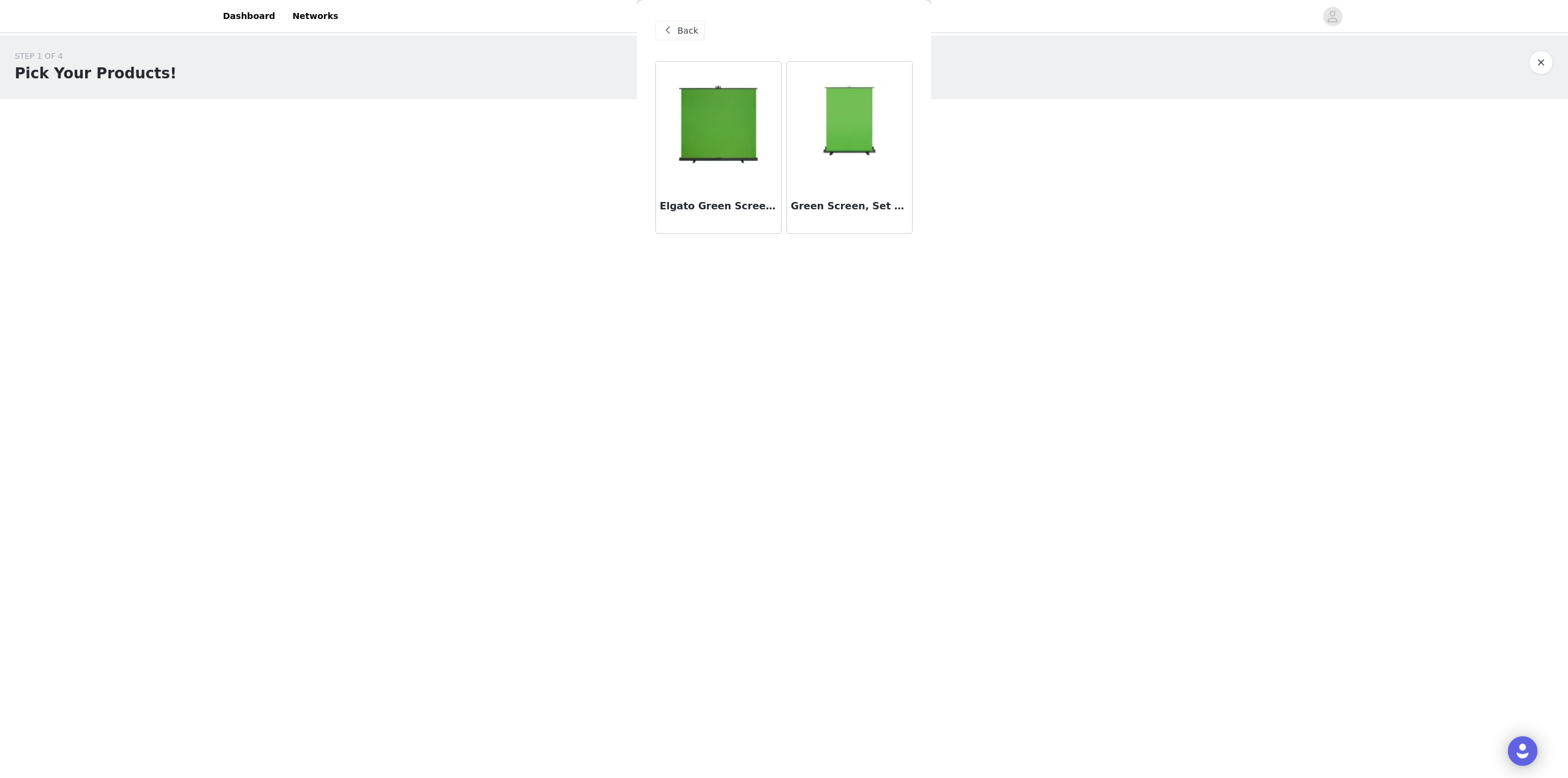
click at [678, 29] on span "Back" at bounding box center [688, 31] width 21 height 13
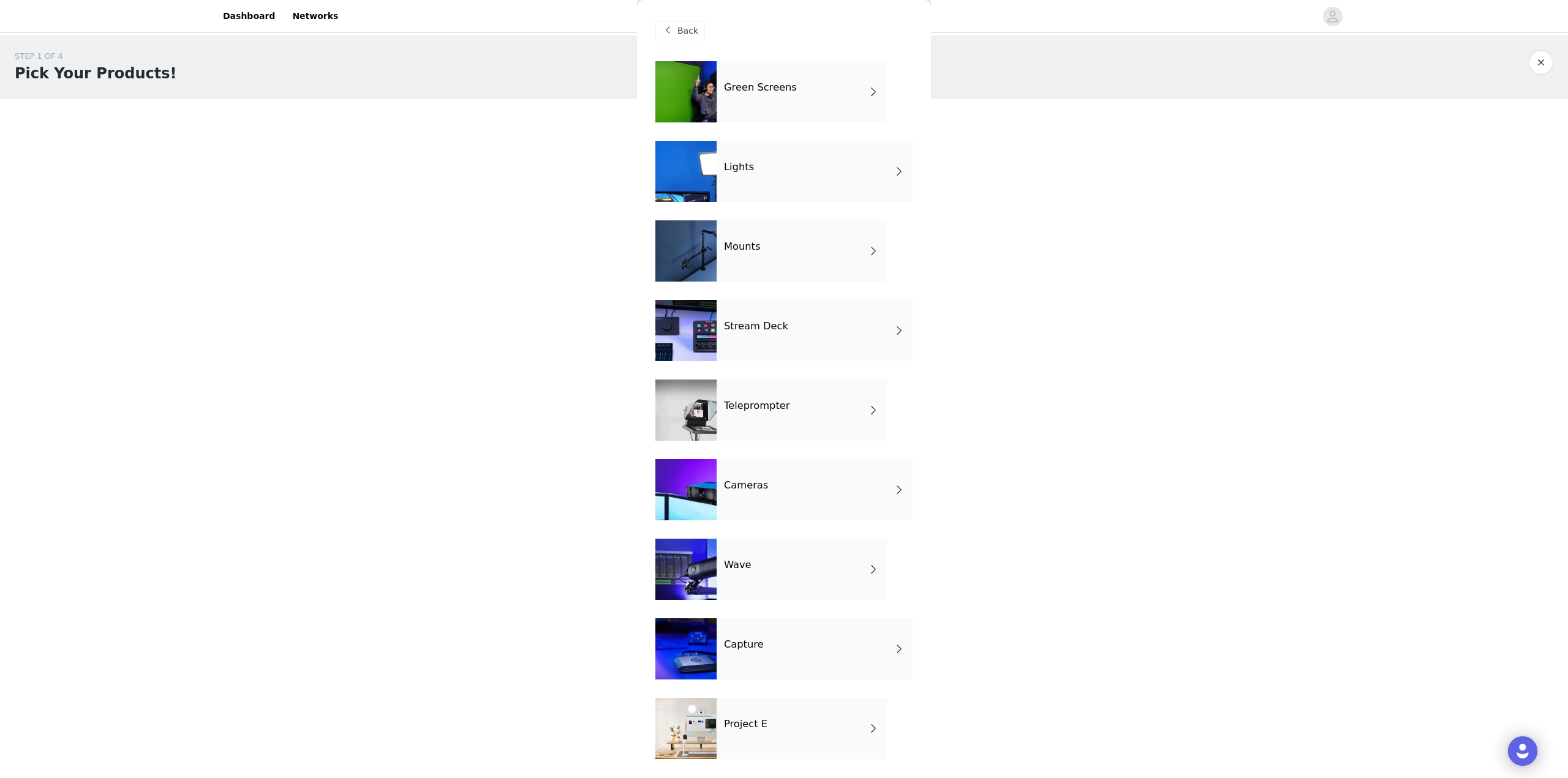
click at [814, 557] on div "Wave" at bounding box center [802, 569] width 170 height 61
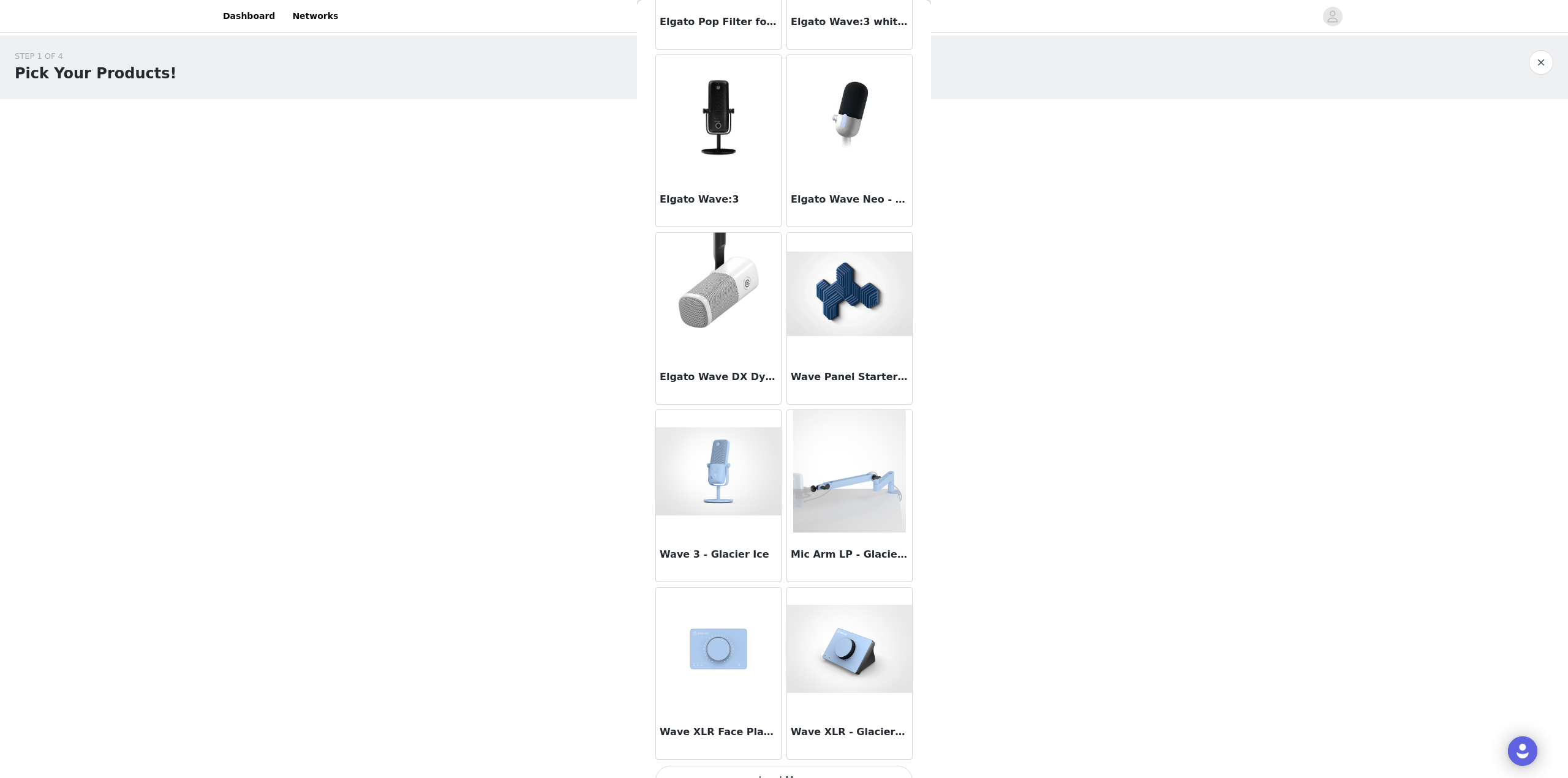
scroll to position [1095, 0]
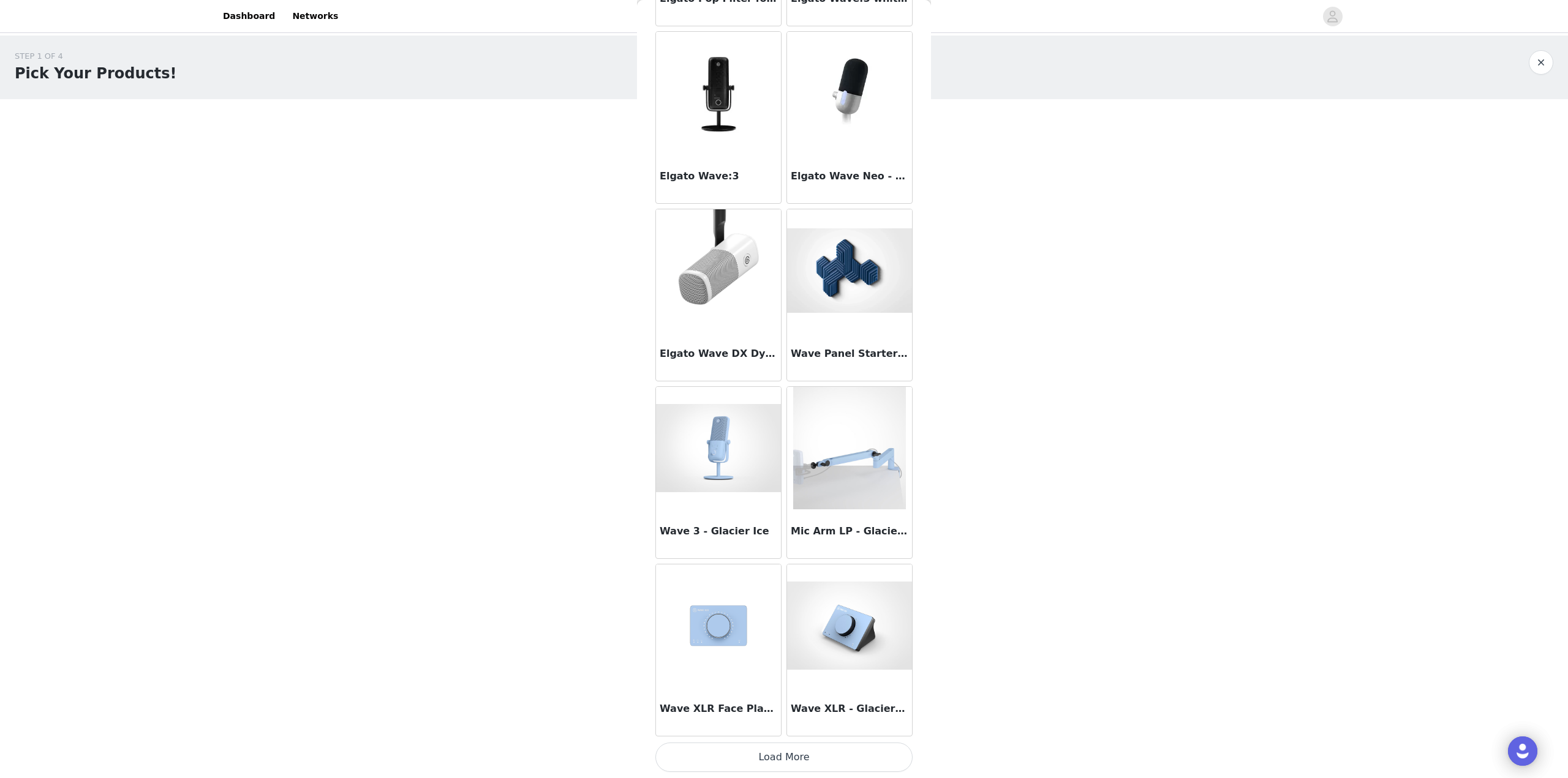
click at [806, 751] on button "Load More" at bounding box center [784, 757] width 257 height 29
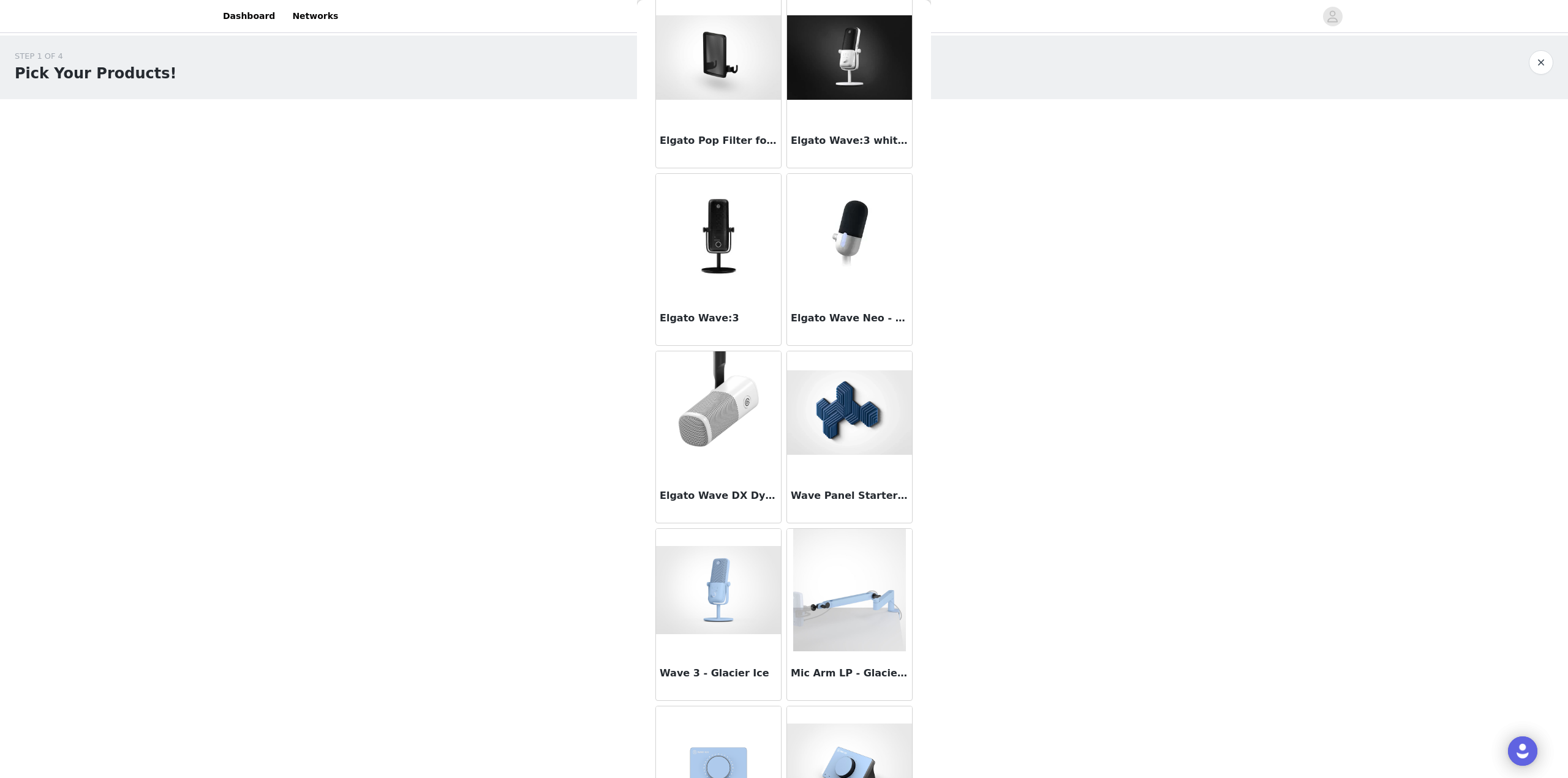
scroll to position [934, 0]
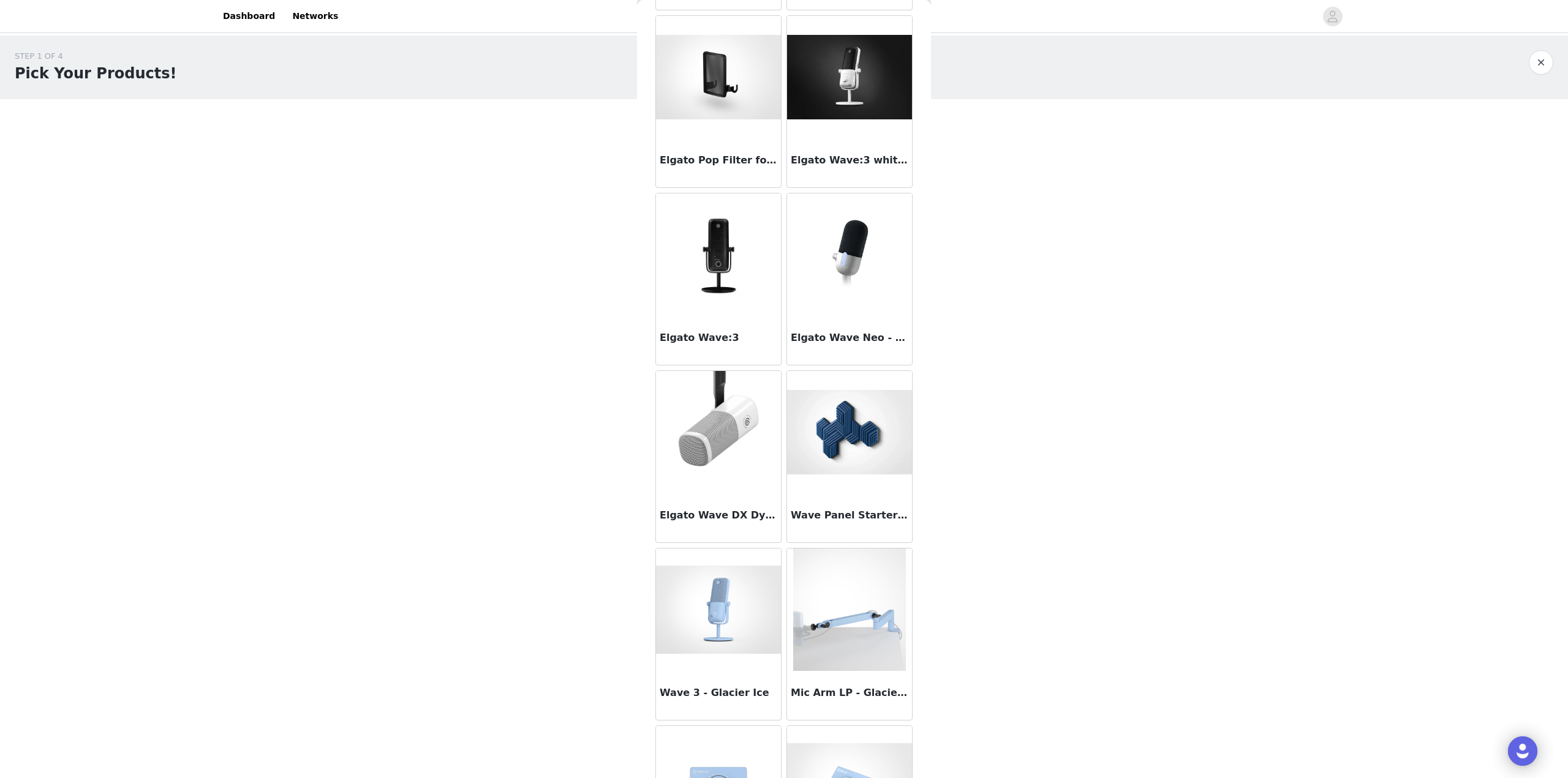
click at [840, 503] on div "Wave Panel Starter Kit - Blue" at bounding box center [849, 517] width 125 height 49
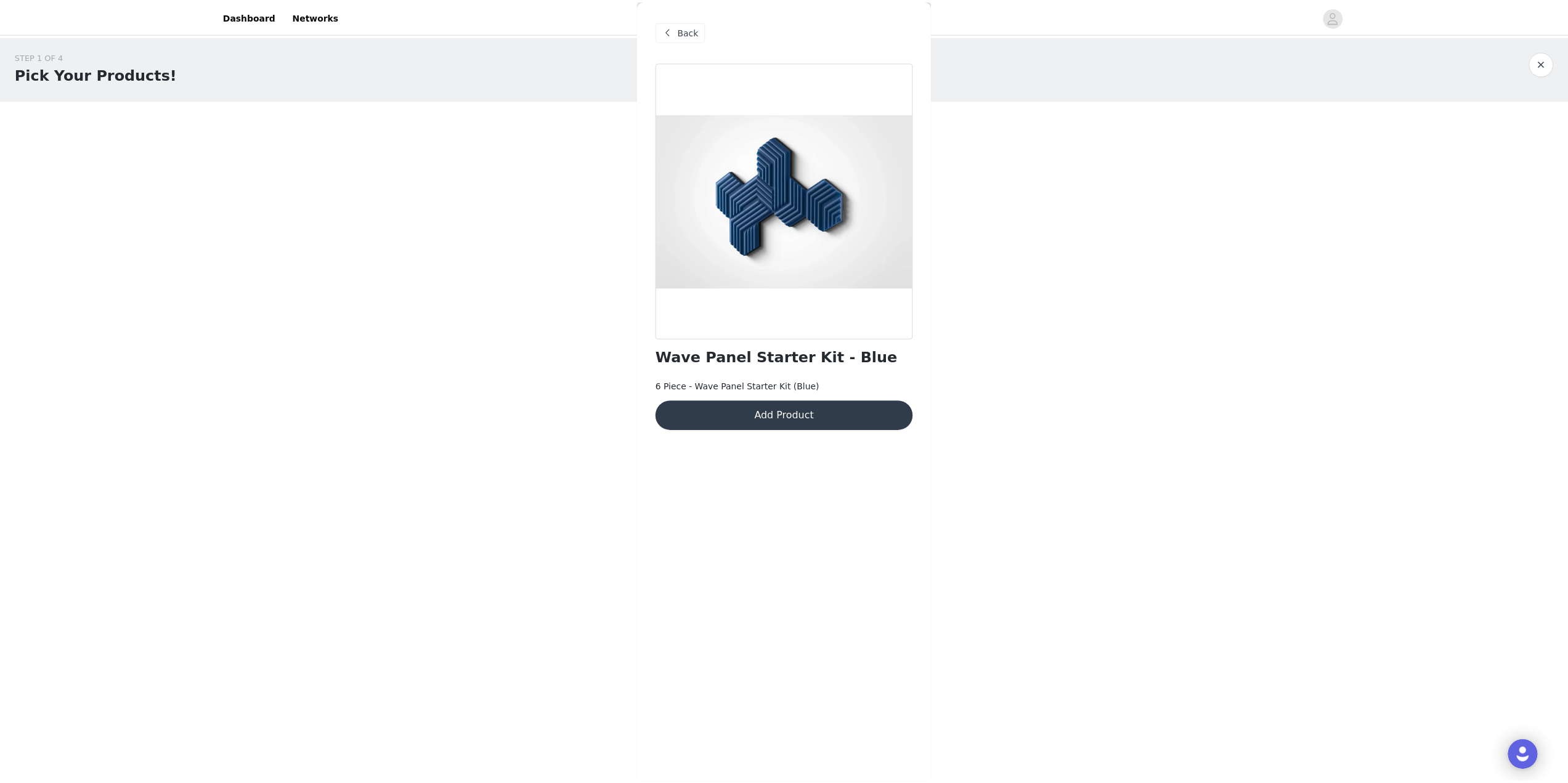
scroll to position [0, 0]
click at [796, 411] on button "Add Product" at bounding box center [789, 415] width 259 height 29
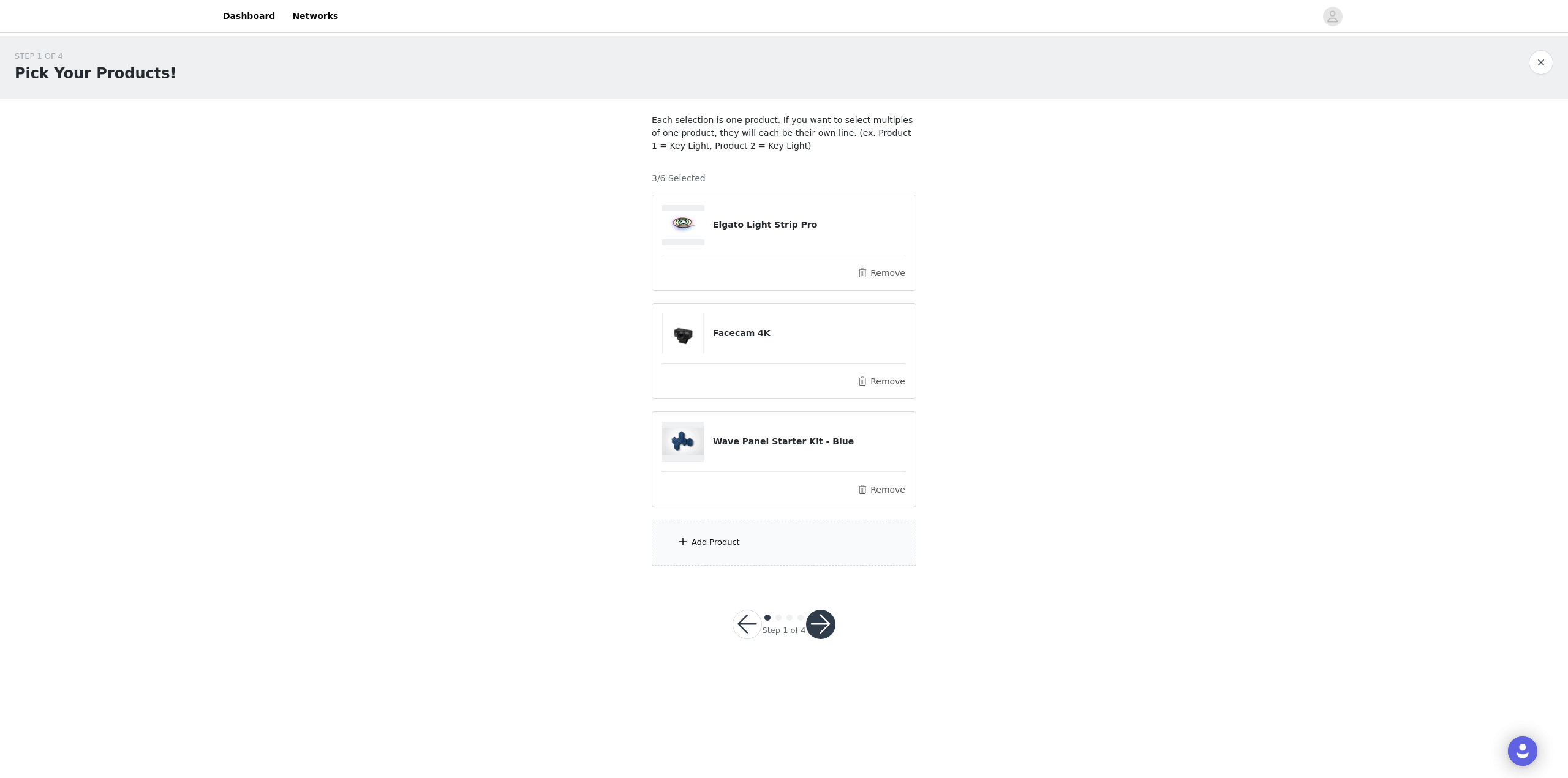
click at [793, 550] on div "Add Product" at bounding box center [784, 543] width 265 height 46
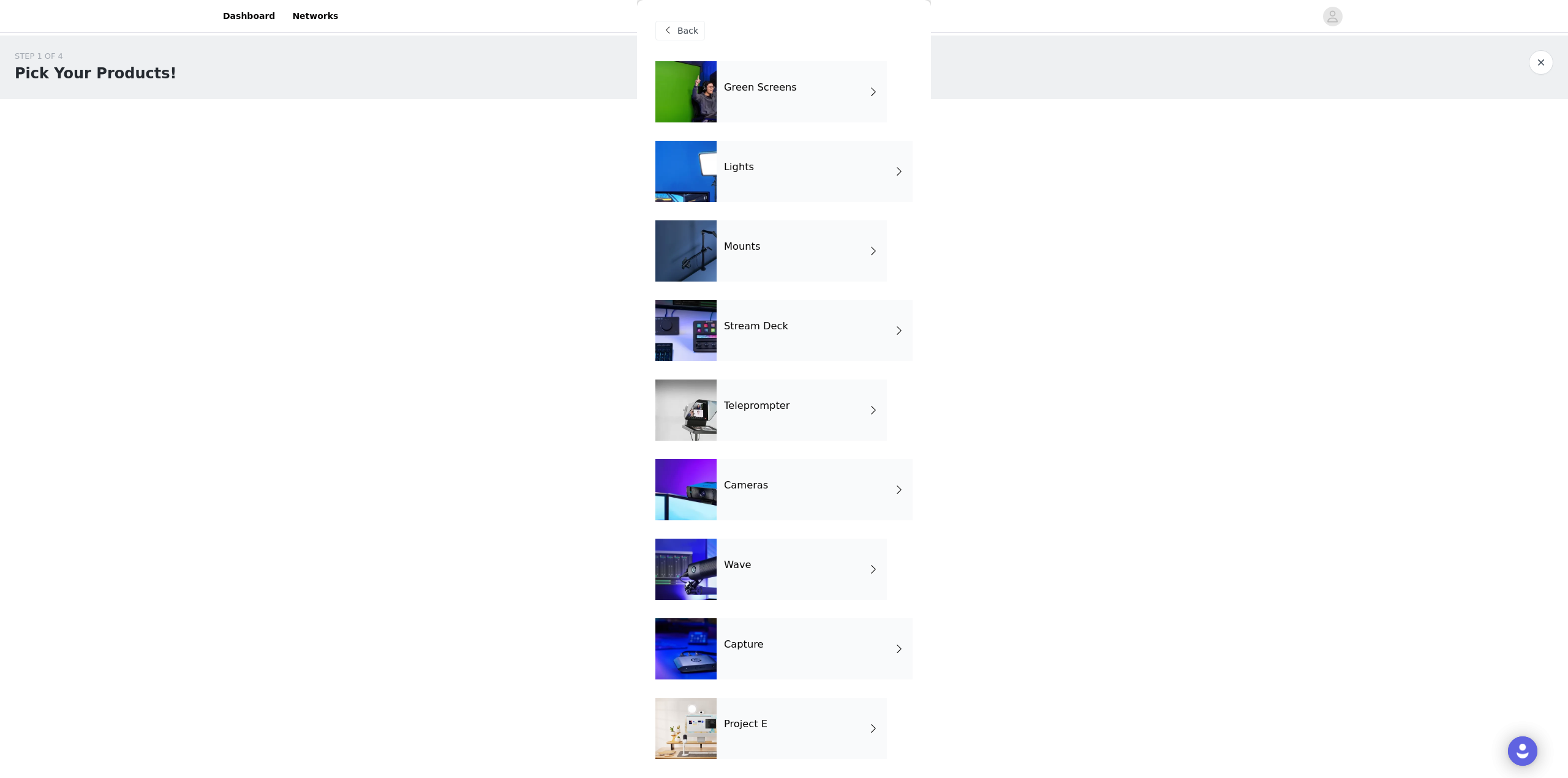
click at [792, 418] on div "Teleprompter" at bounding box center [802, 410] width 170 height 61
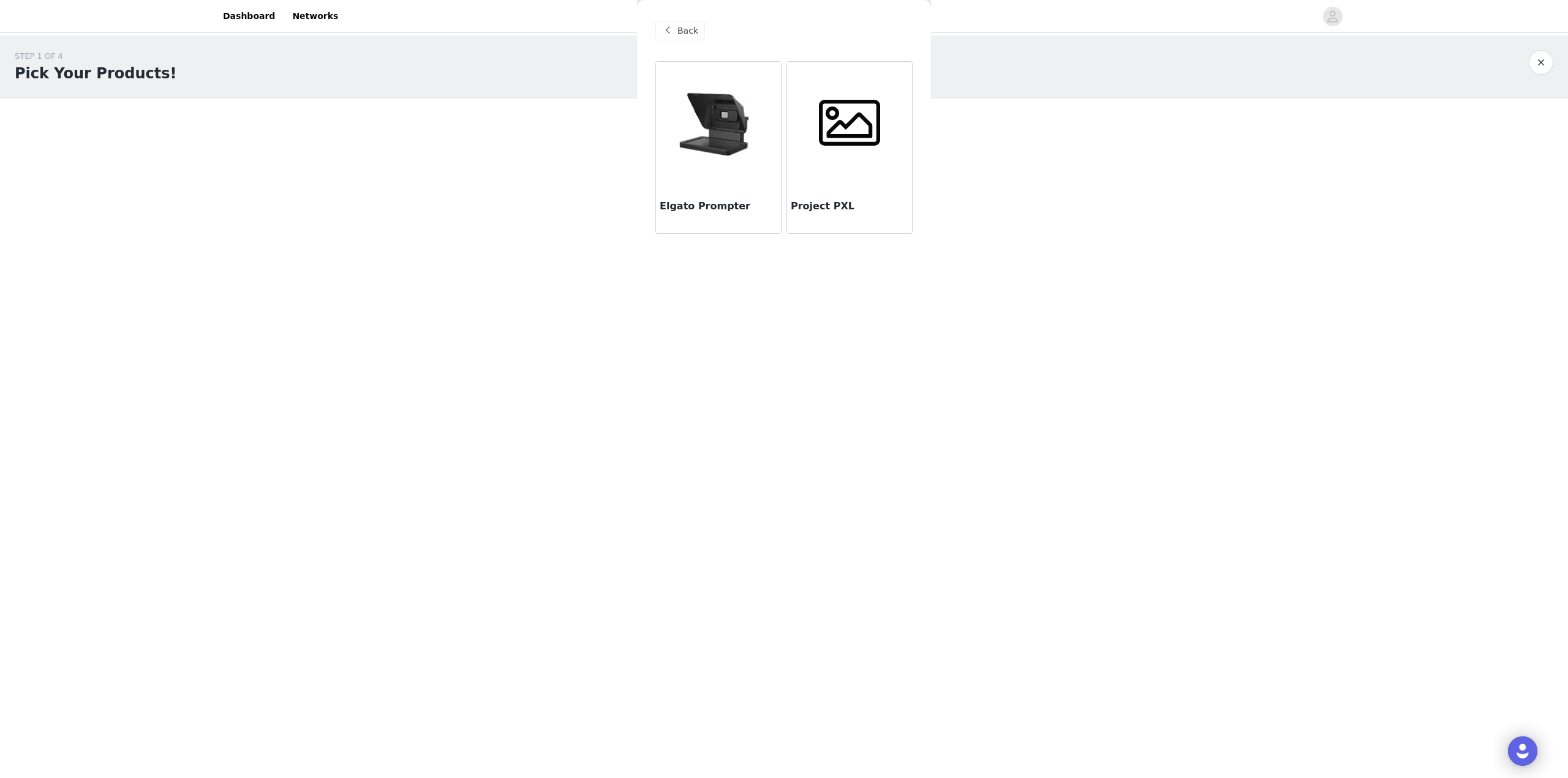
click at [680, 35] on span "Back" at bounding box center [688, 31] width 21 height 13
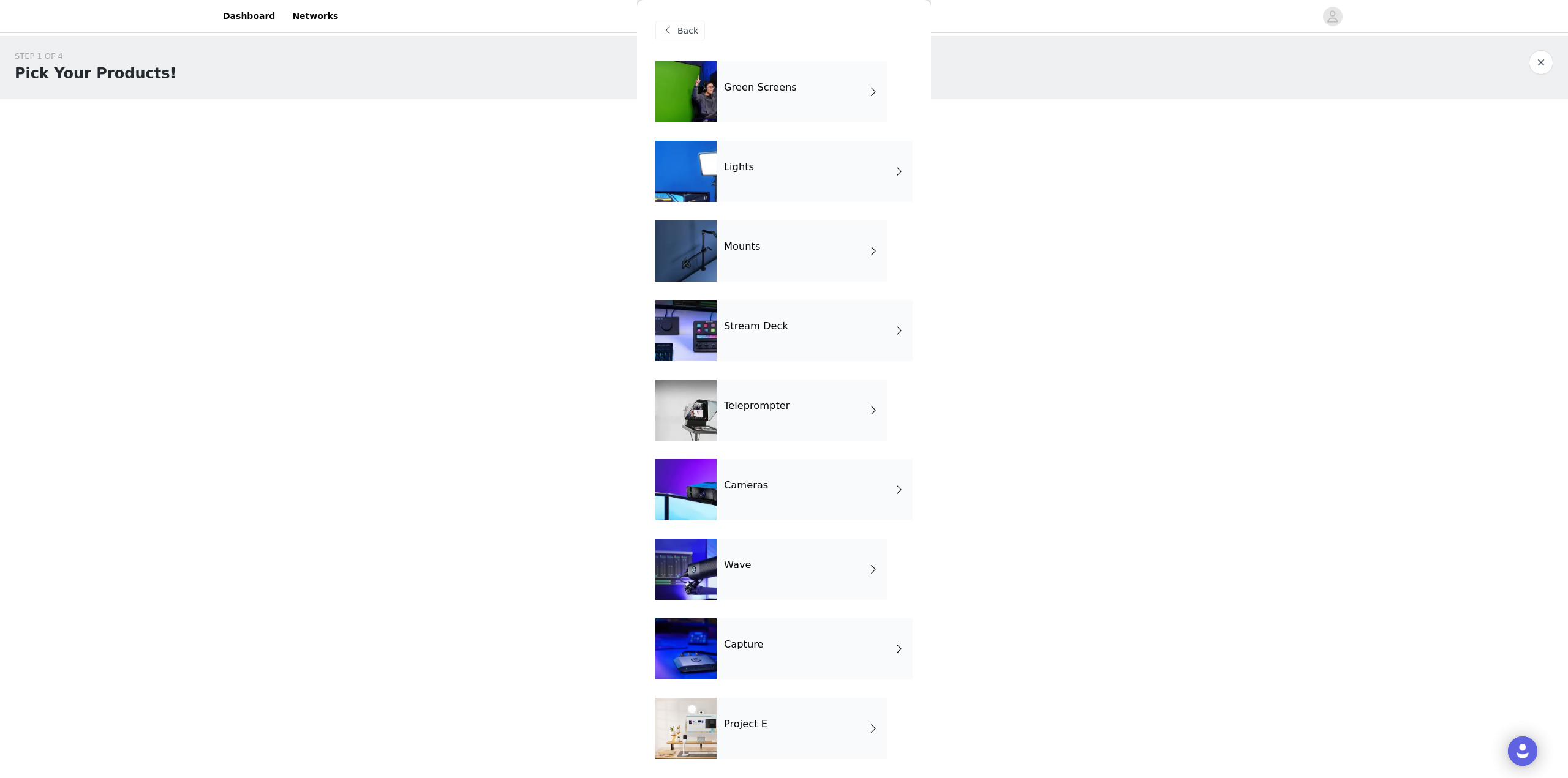
click at [754, 251] on h4 "Mounts" at bounding box center [742, 246] width 36 height 11
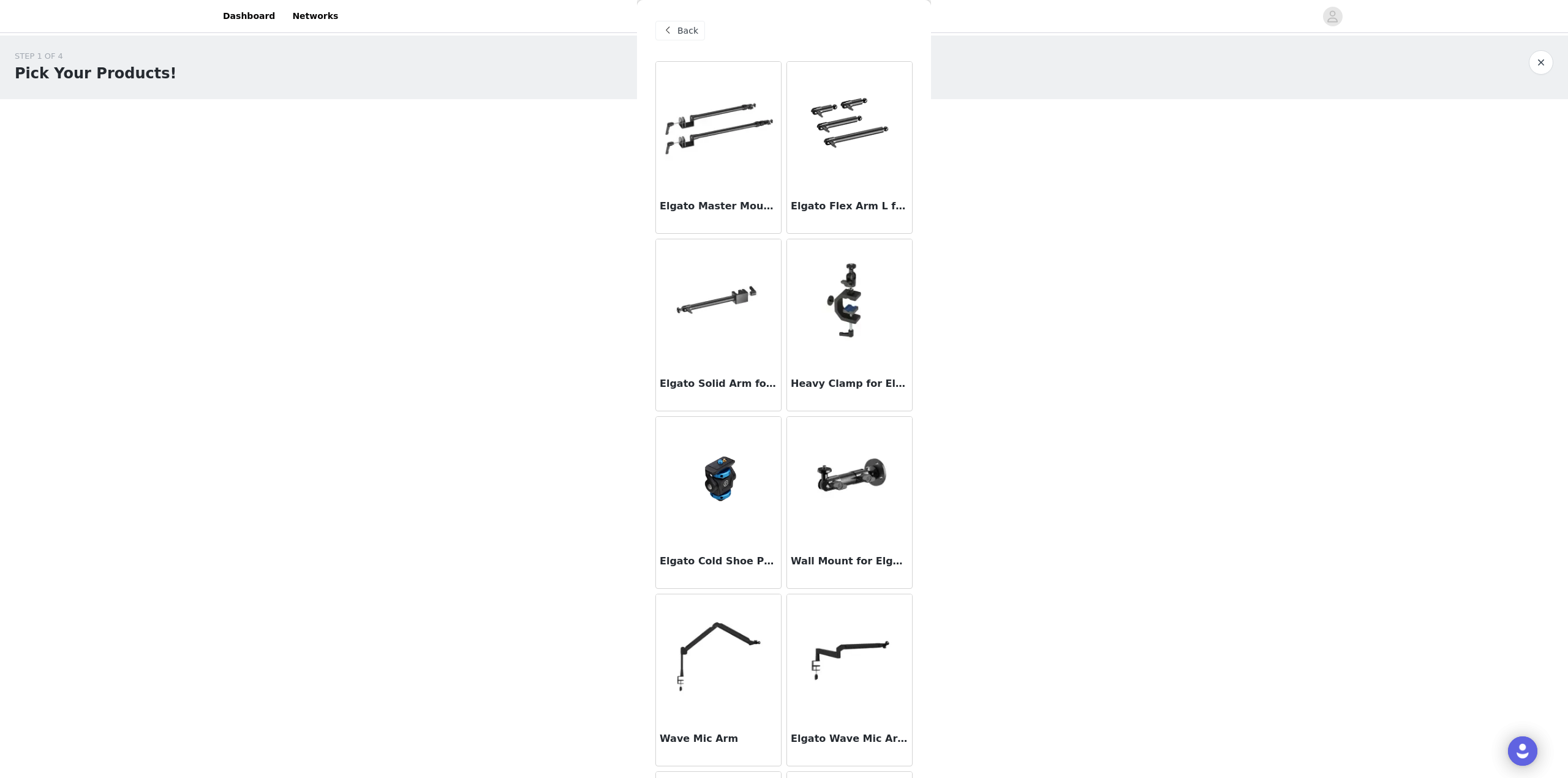
click at [680, 38] on div "Back" at bounding box center [680, 30] width 49 height 20
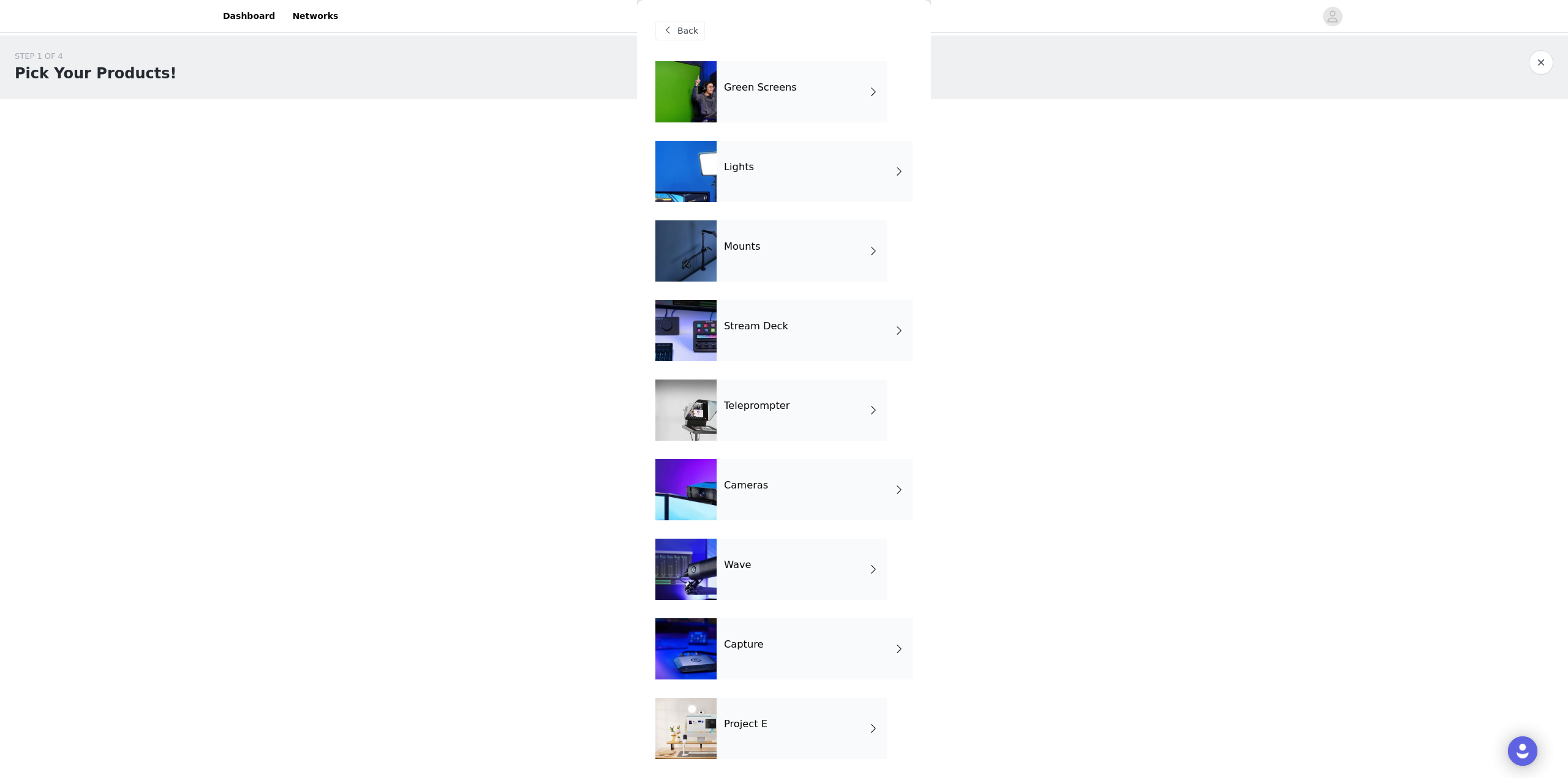
click at [738, 180] on div "Lights" at bounding box center [814, 171] width 196 height 61
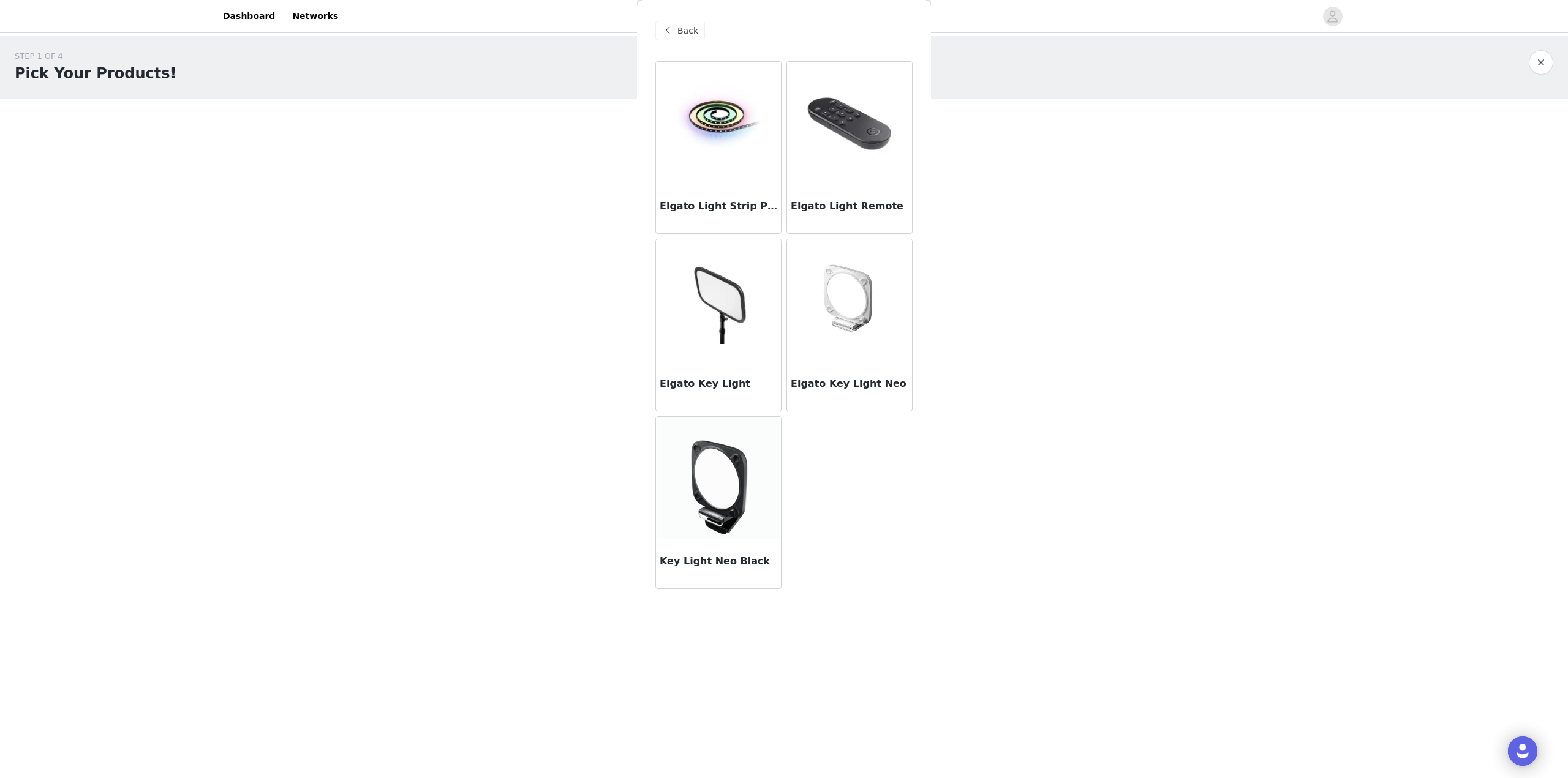
click at [683, 18] on div "Back" at bounding box center [784, 30] width 257 height 61
click at [684, 26] on span "Back" at bounding box center [688, 31] width 21 height 13
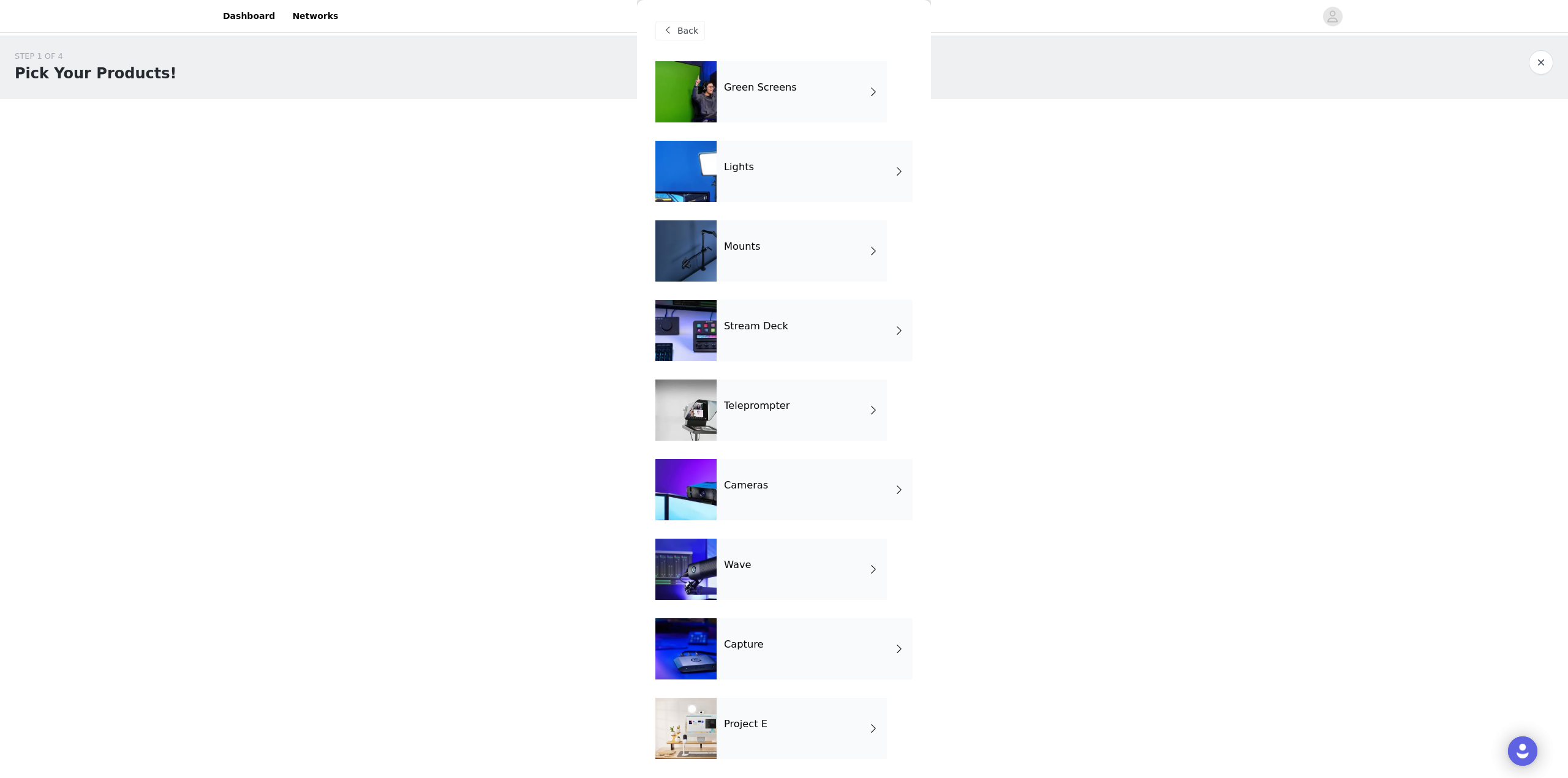
click at [685, 30] on span "Back" at bounding box center [688, 31] width 21 height 13
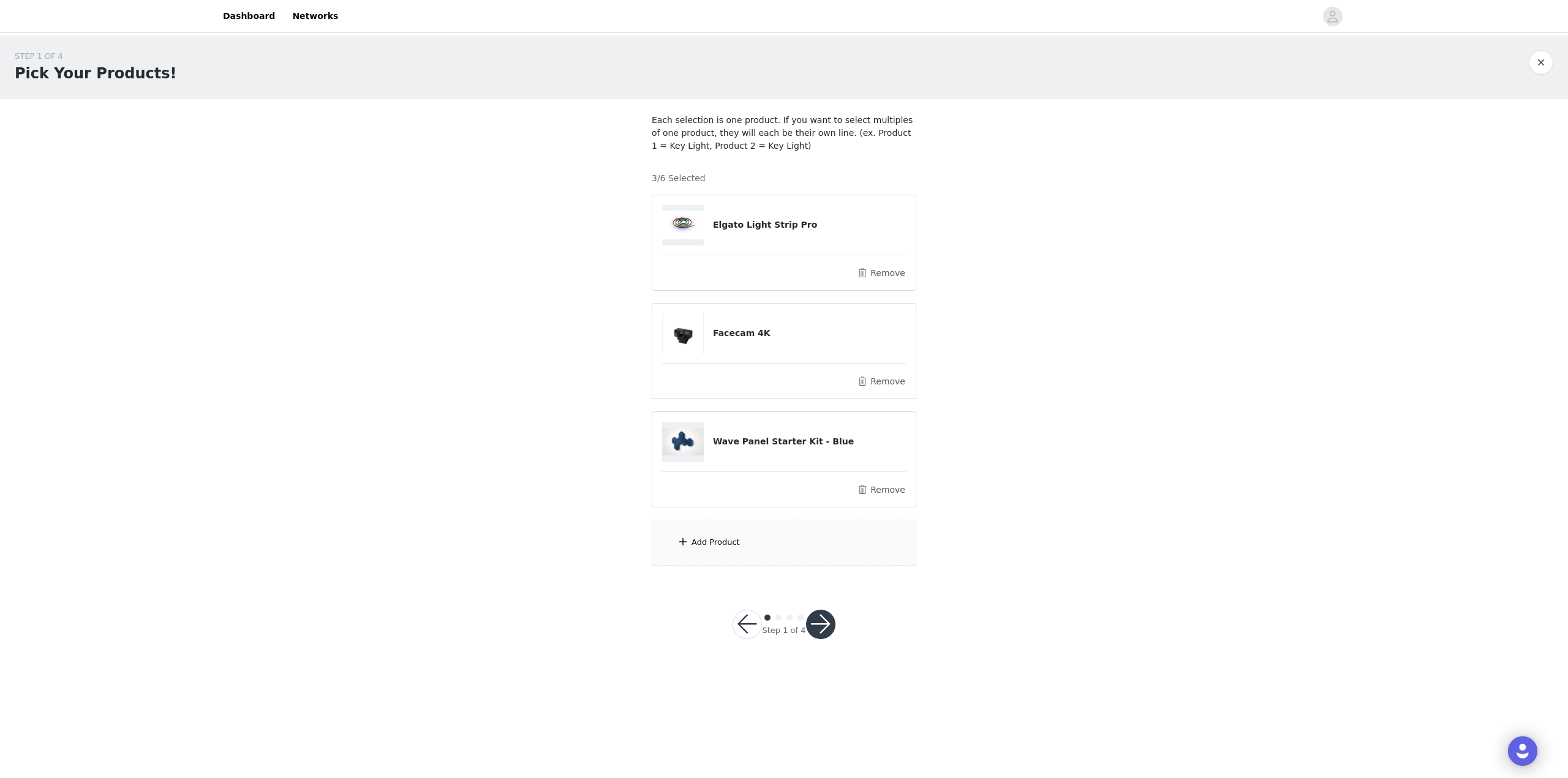
click at [820, 619] on button "button" at bounding box center [821, 624] width 29 height 29
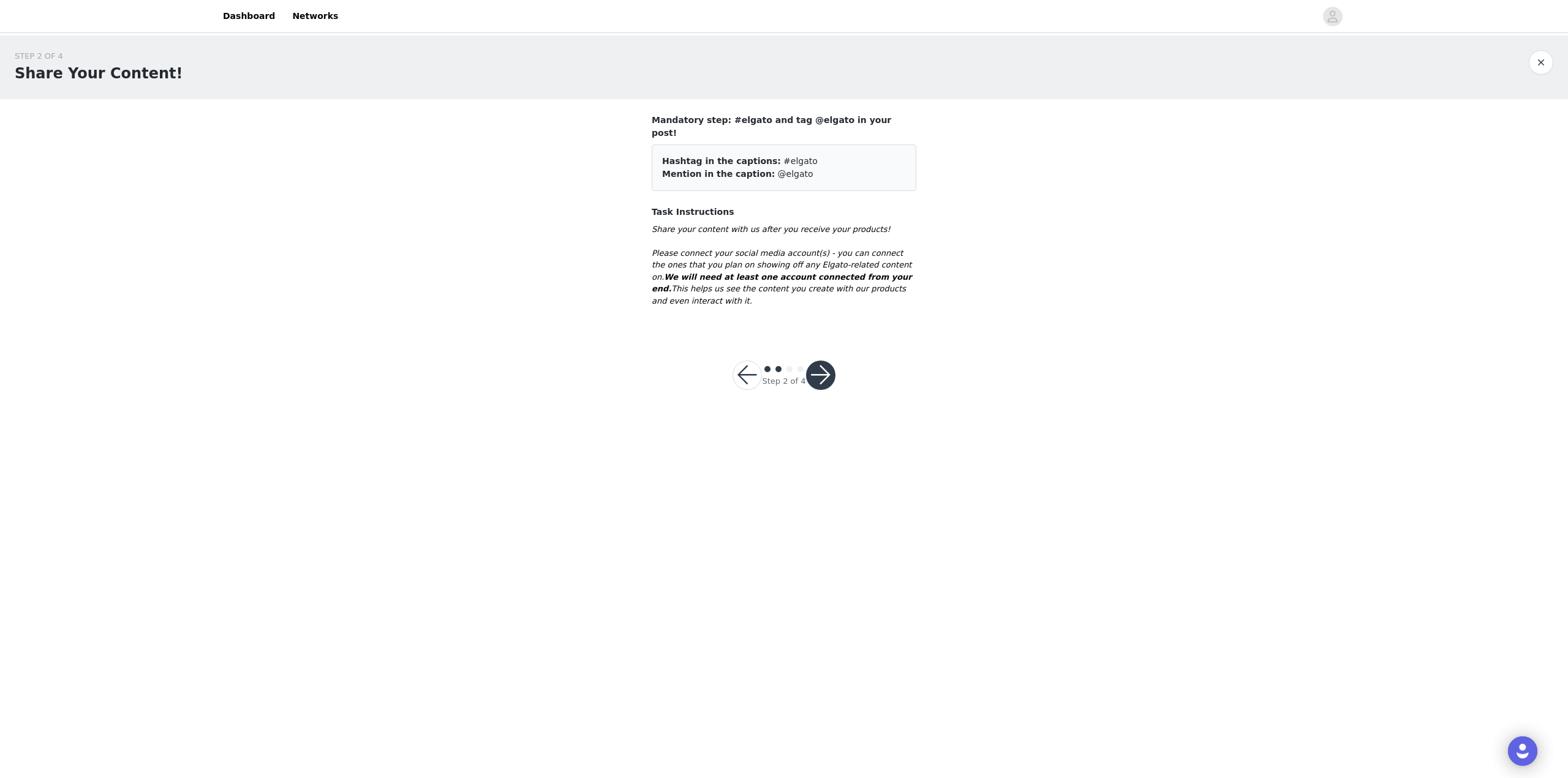
click at [818, 361] on button "button" at bounding box center [821, 375] width 29 height 29
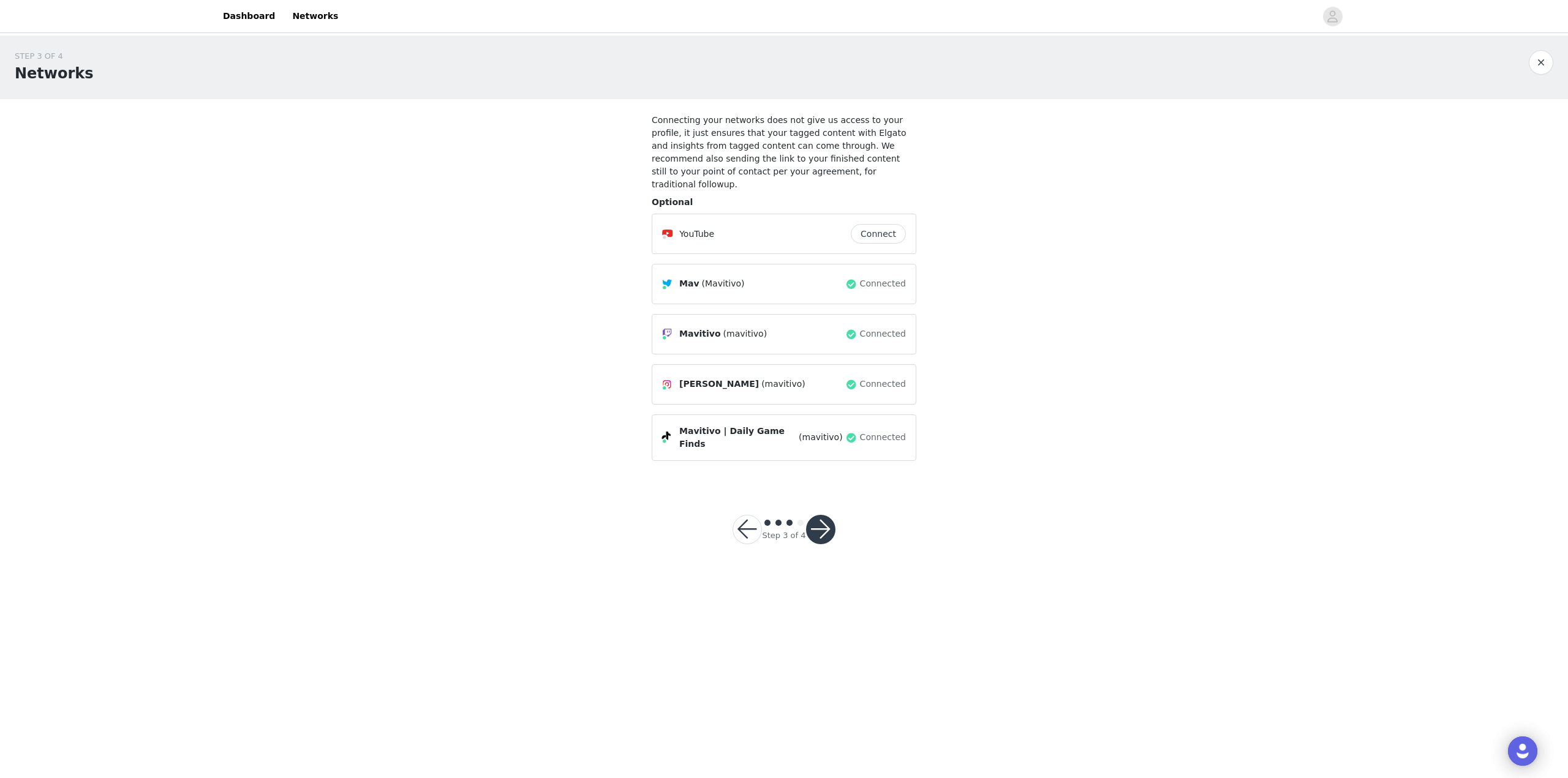
click at [817, 515] on button "button" at bounding box center [821, 529] width 29 height 29
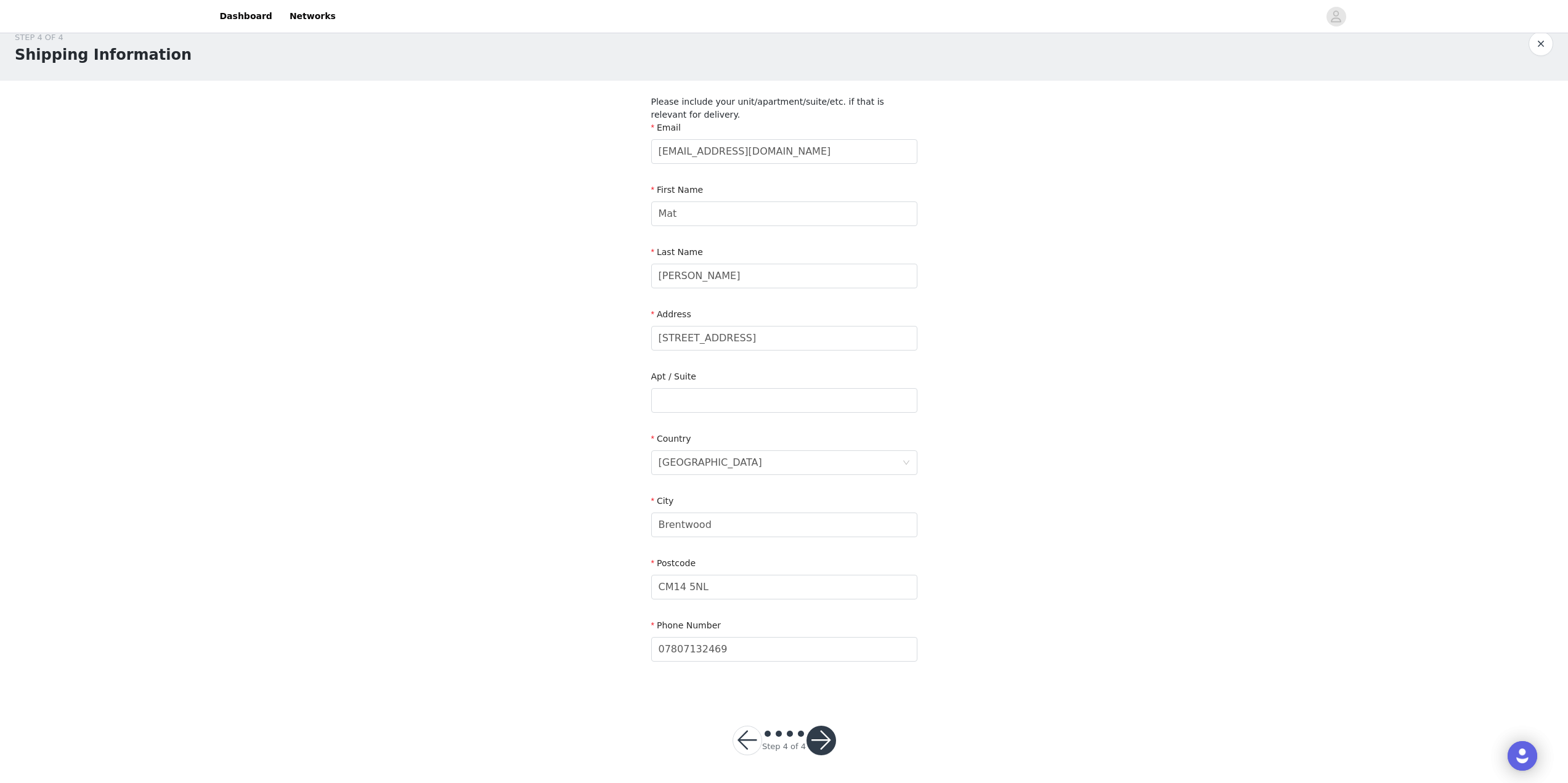
scroll to position [21, 0]
click at [821, 733] on button "button" at bounding box center [821, 738] width 29 height 29
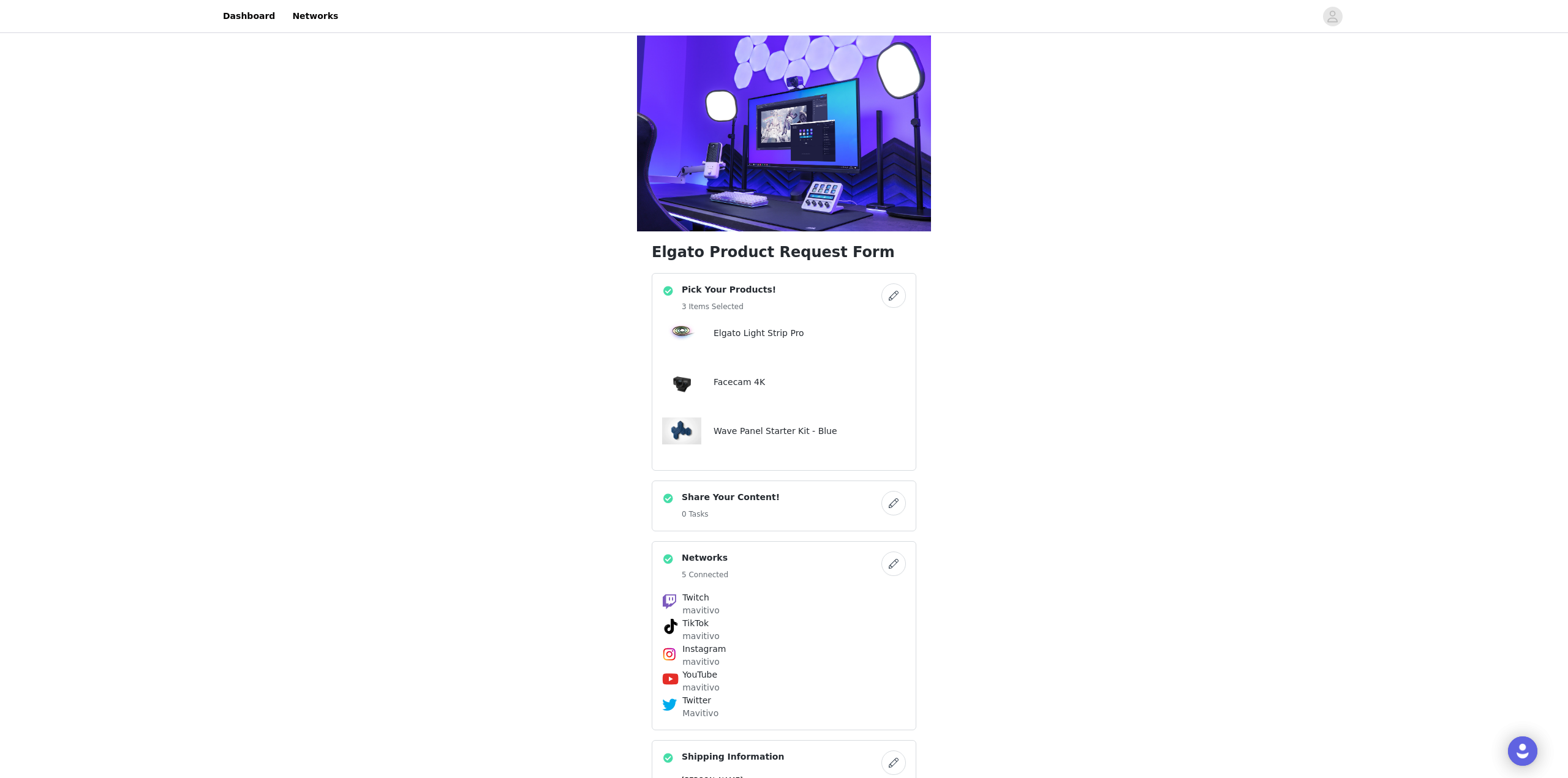
click at [895, 491] on button "button" at bounding box center [894, 503] width 25 height 25
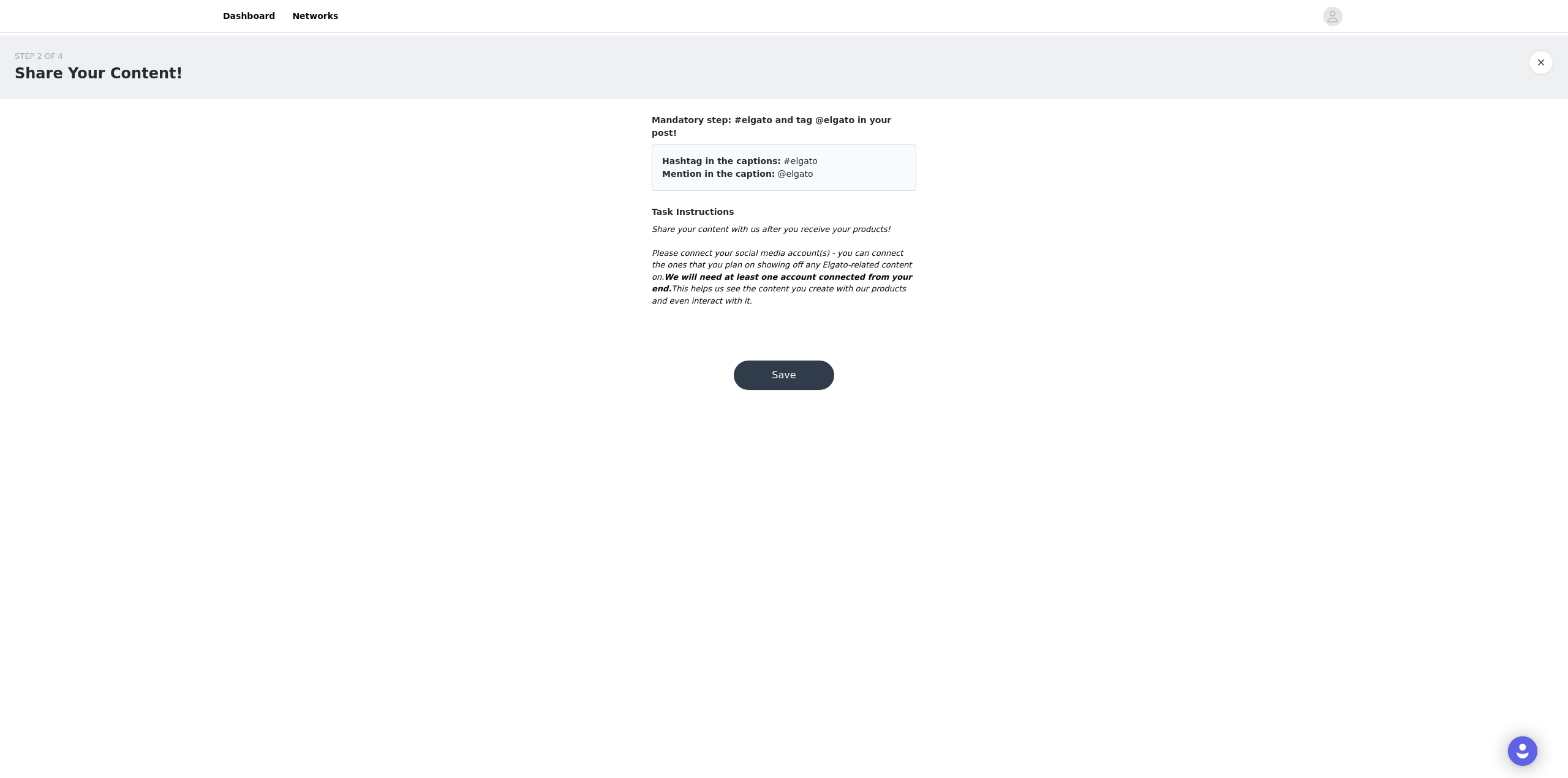
click at [756, 346] on div "Save" at bounding box center [783, 375] width 130 height 59
click at [764, 361] on button "Save" at bounding box center [784, 375] width 101 height 29
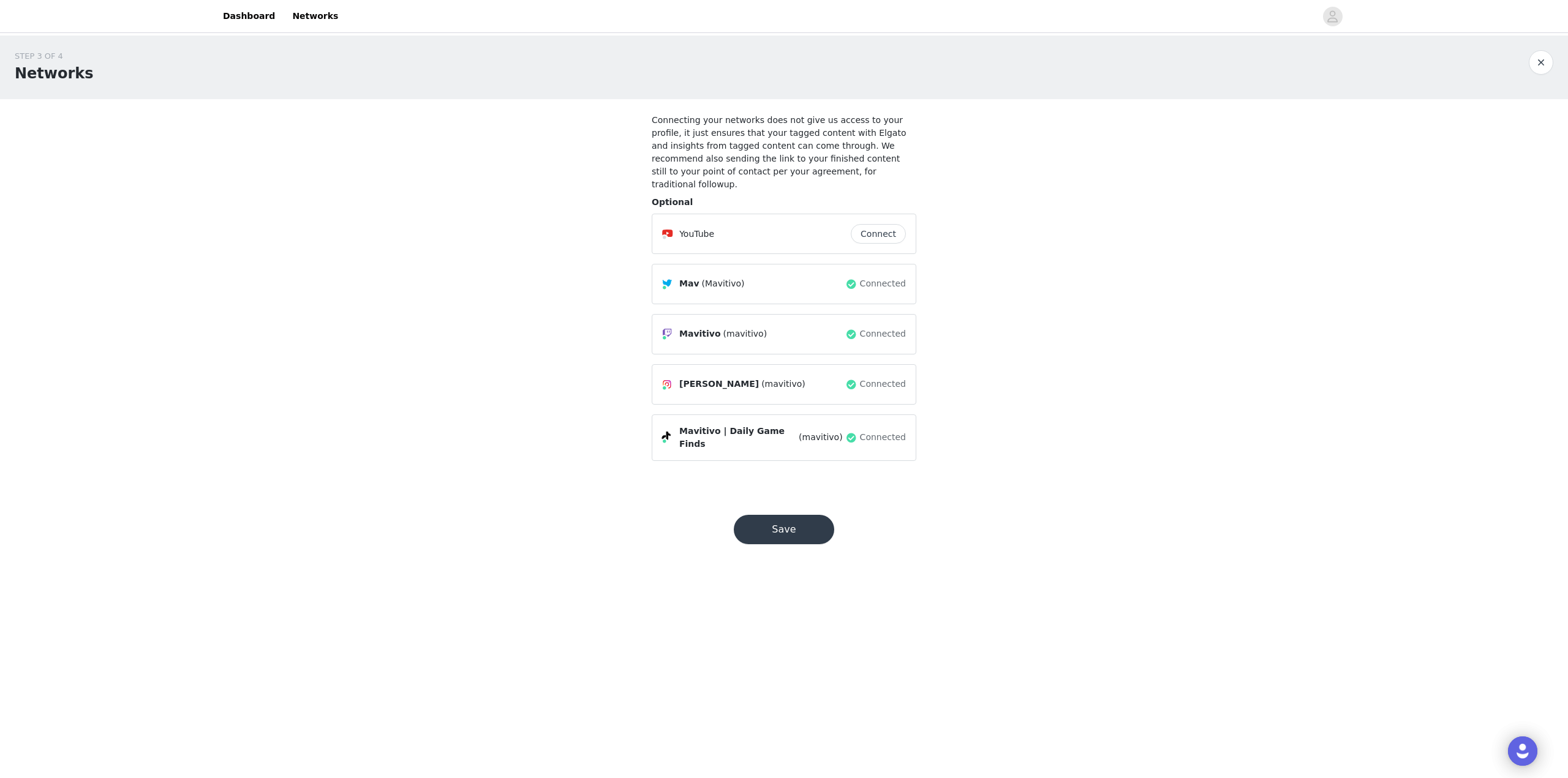
click at [794, 515] on button "Save" at bounding box center [784, 529] width 101 height 29
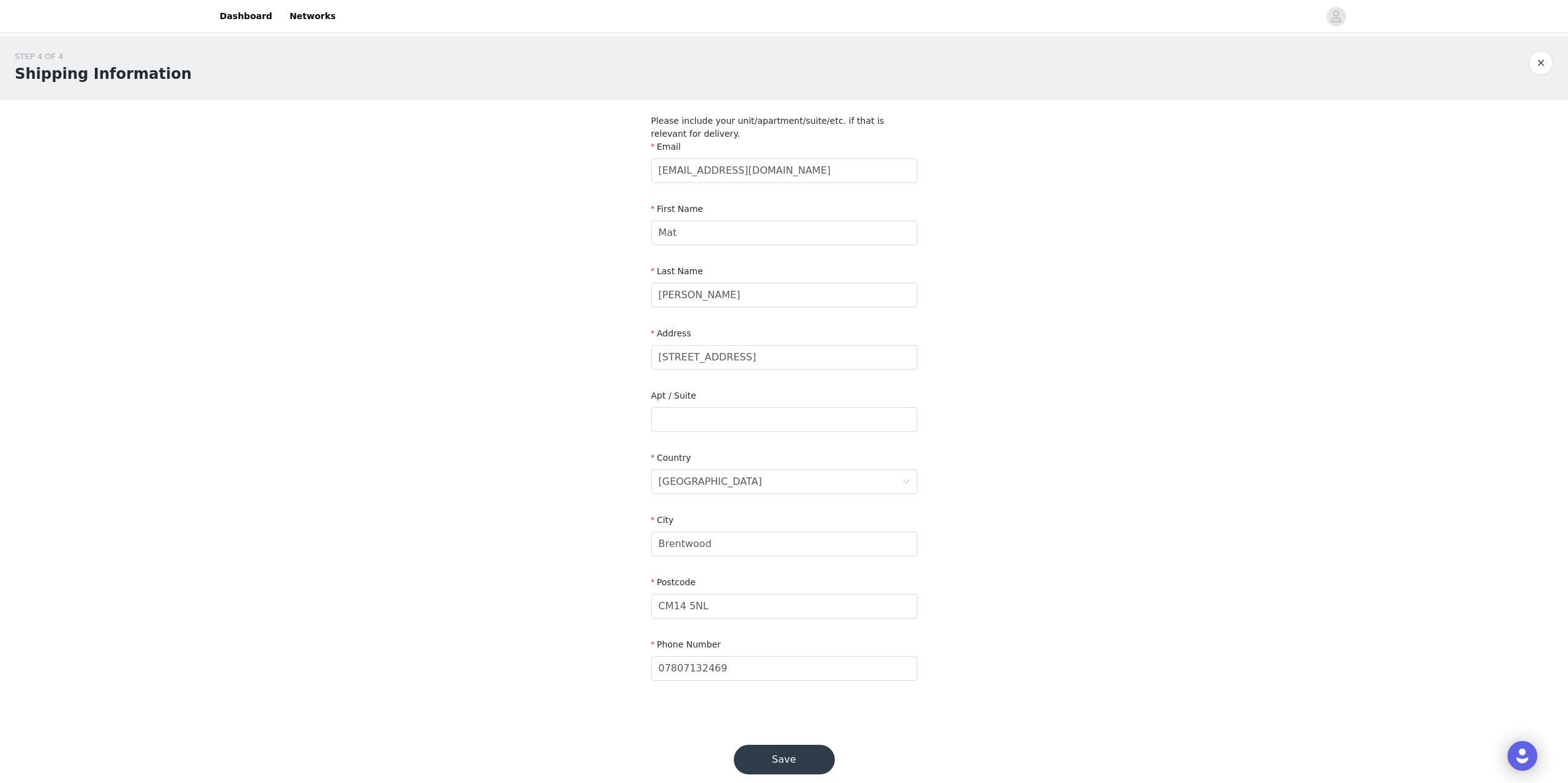
click at [809, 759] on button "Save" at bounding box center [784, 759] width 101 height 29
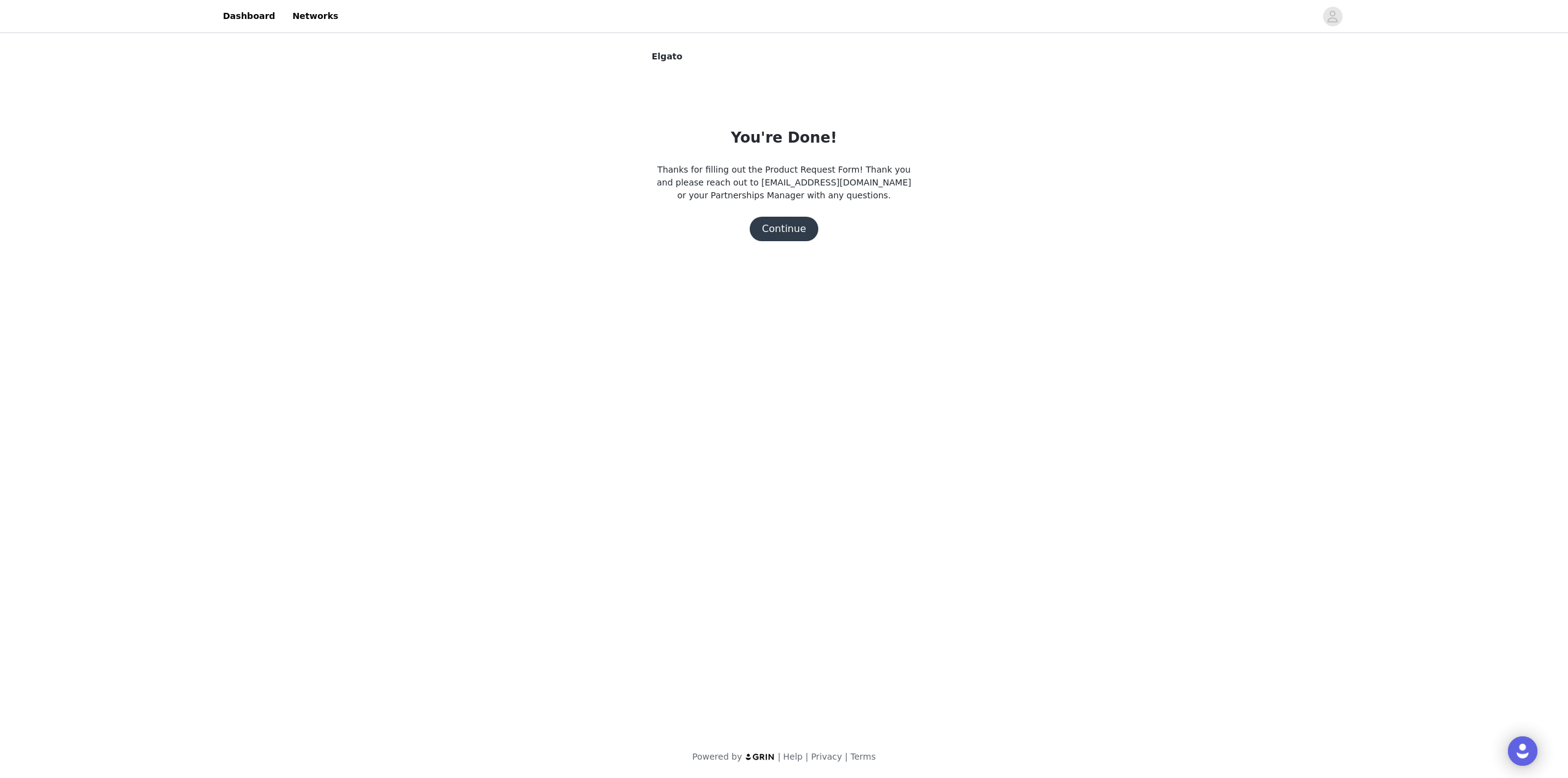
click at [786, 237] on button "Continue" at bounding box center [784, 229] width 68 height 25
click at [781, 223] on button "Continue" at bounding box center [784, 229] width 68 height 25
